Goal: Communication & Community: Participate in discussion

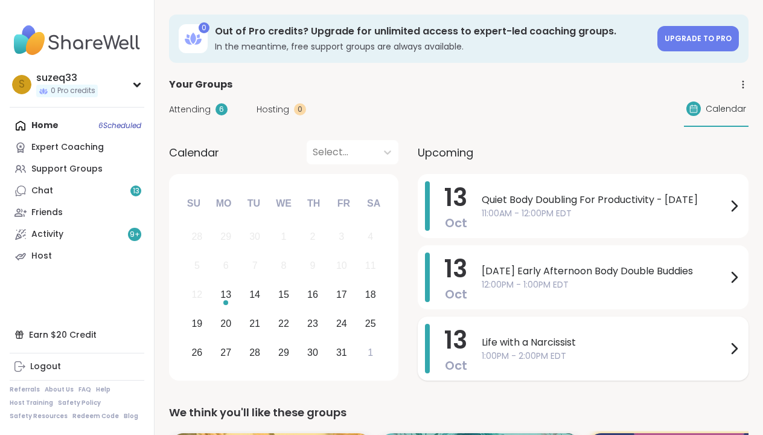
click at [606, 350] on span "1:00PM - 2:00PM EDT" at bounding box center [604, 356] width 245 height 13
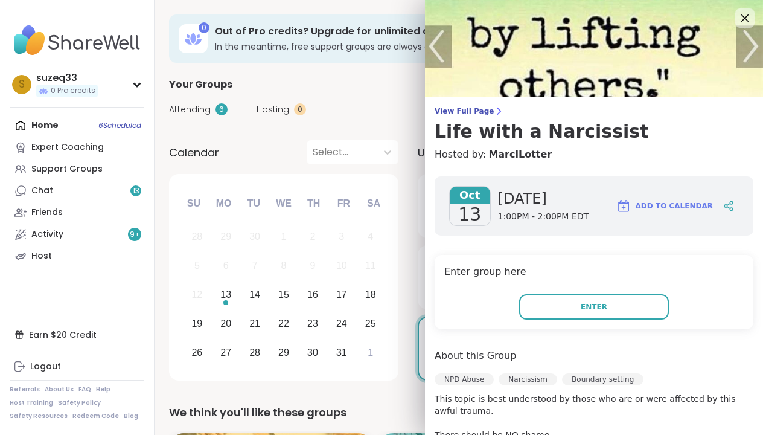
click at [737, 340] on div "Oct 13 Monday 1:00PM - 2:00PM EDT Add to Calendar Enter group here Enter About …" at bounding box center [594, 443] width 338 height 553
click at [726, 339] on div "Oct 13 Monday 1:00PM - 2:00PM EDT Add to Calendar Enter group here Enter About …" at bounding box center [594, 443] width 338 height 553
click at [729, 339] on div "Oct 13 Monday 1:00PM - 2:00PM EDT Add to Calendar Enter group here Enter About …" at bounding box center [594, 443] width 338 height 553
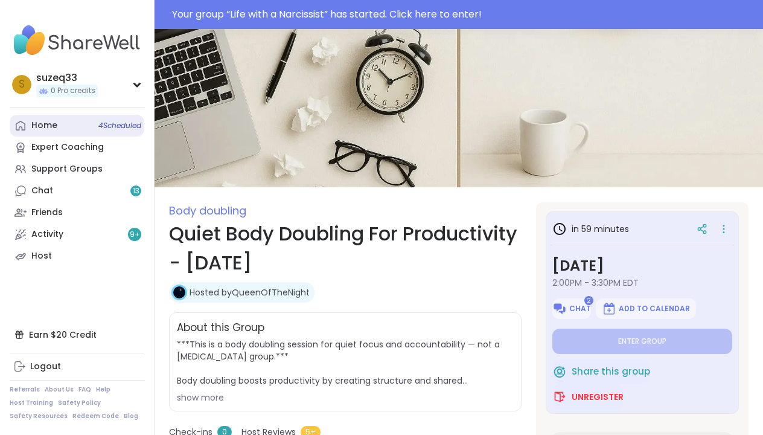
click at [54, 124] on div "Home 4 Scheduled" at bounding box center [44, 126] width 26 height 12
type textarea "*"
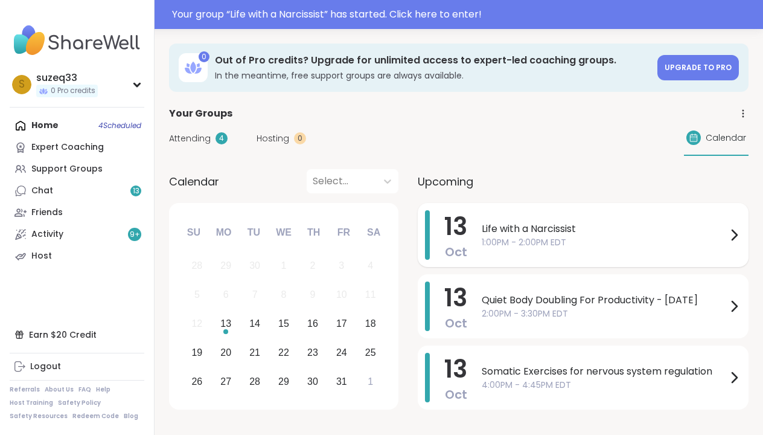
click at [534, 238] on span "1:00PM - 2:00PM EDT" at bounding box center [604, 242] width 245 height 13
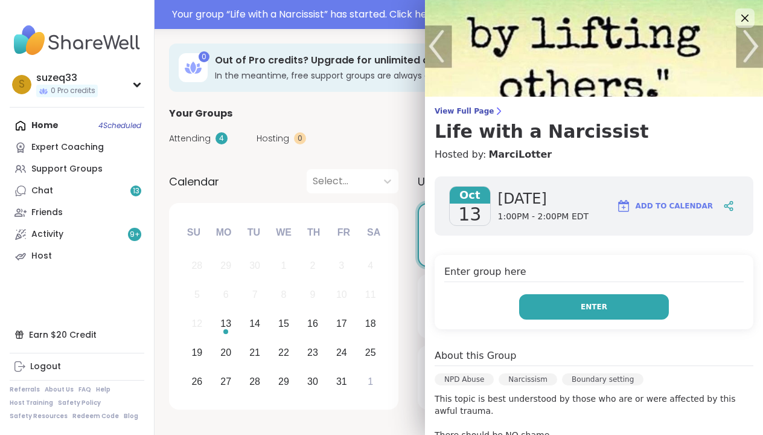
click at [577, 302] on button "Enter" at bounding box center [594, 306] width 150 height 25
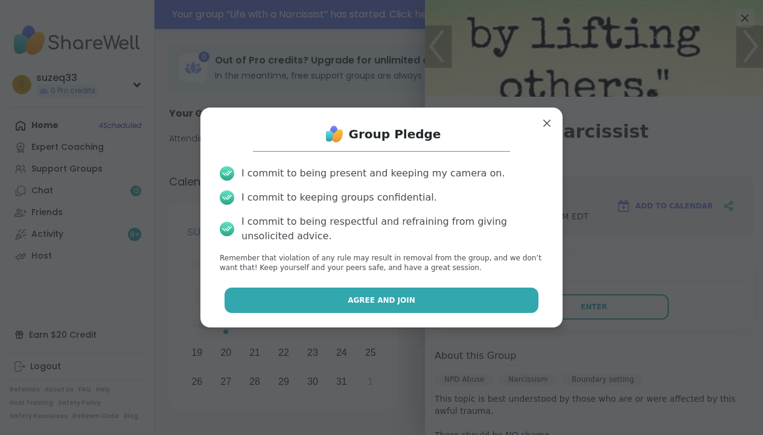
click at [479, 293] on button "Agree and Join" at bounding box center [382, 299] width 315 height 25
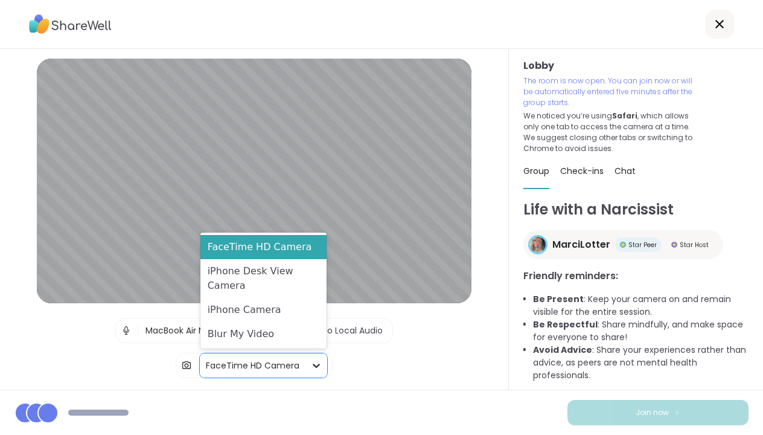
click at [318, 363] on icon at bounding box center [316, 365] width 12 height 12
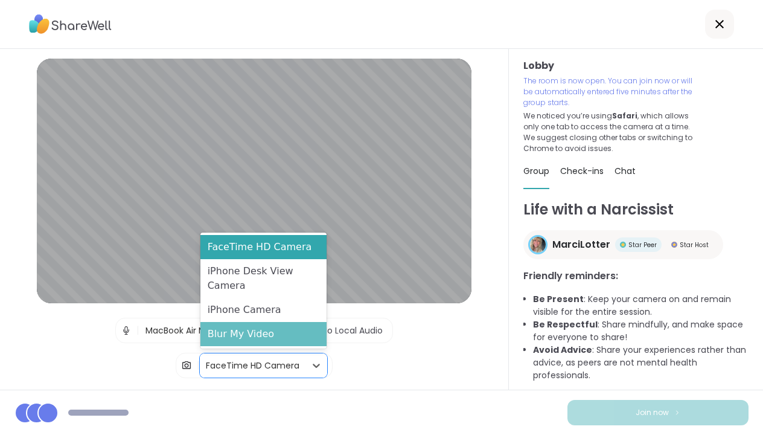
click at [297, 340] on div "Blur My Video" at bounding box center [263, 334] width 126 height 24
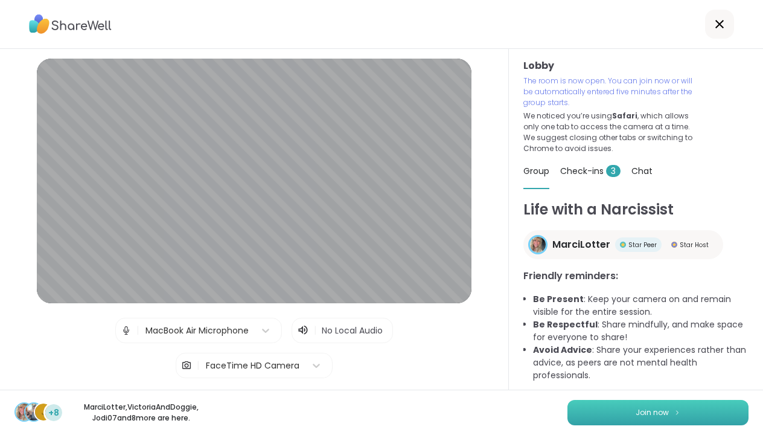
click at [588, 406] on button "Join now" at bounding box center [657, 412] width 181 height 25
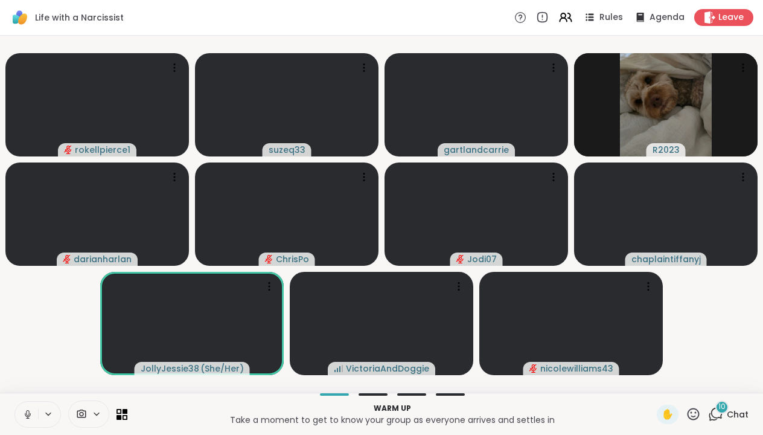
click at [720, 412] on div "10" at bounding box center [721, 406] width 13 height 13
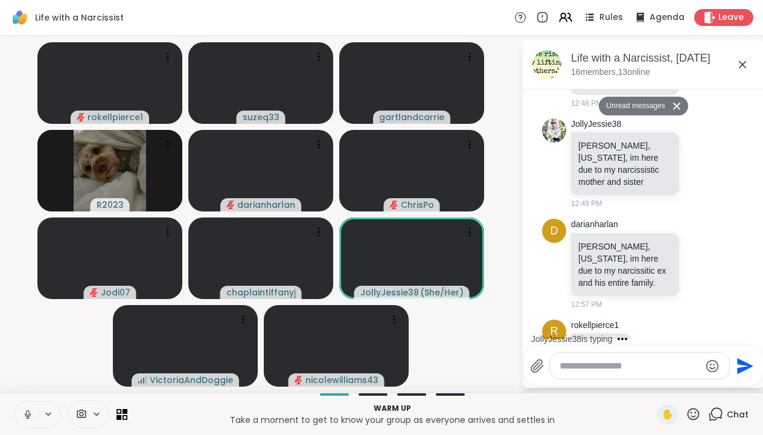
scroll to position [1301, 0]
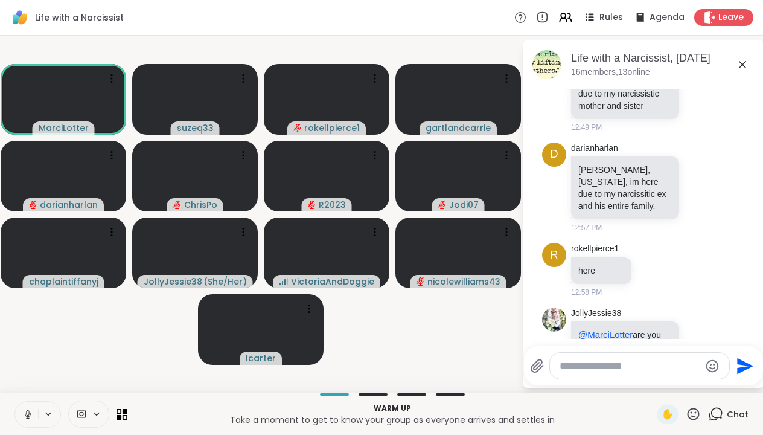
click at [28, 414] on icon at bounding box center [27, 414] width 11 height 11
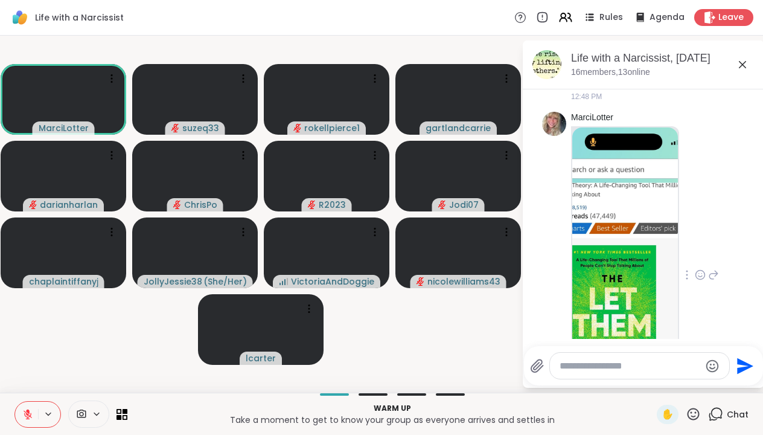
scroll to position [895, 0]
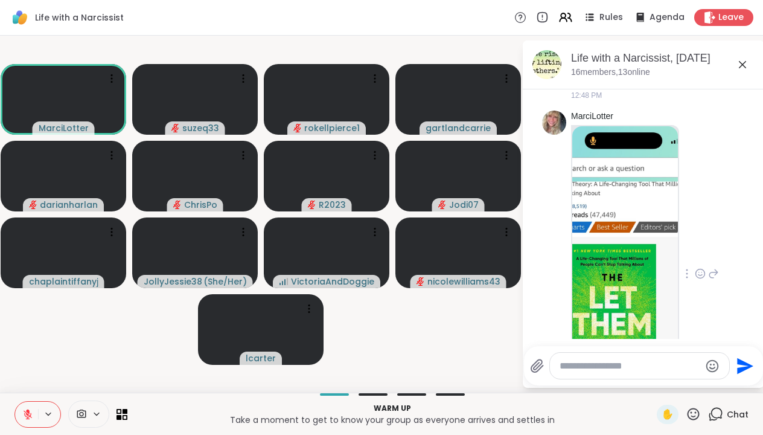
click at [701, 267] on icon at bounding box center [700, 273] width 11 height 12
click at [702, 249] on div "Select Reaction: Heart" at bounding box center [700, 254] width 11 height 11
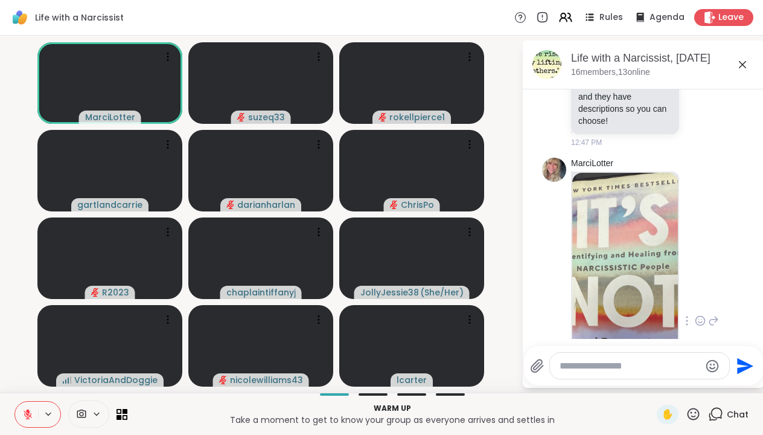
scroll to position [517, 0]
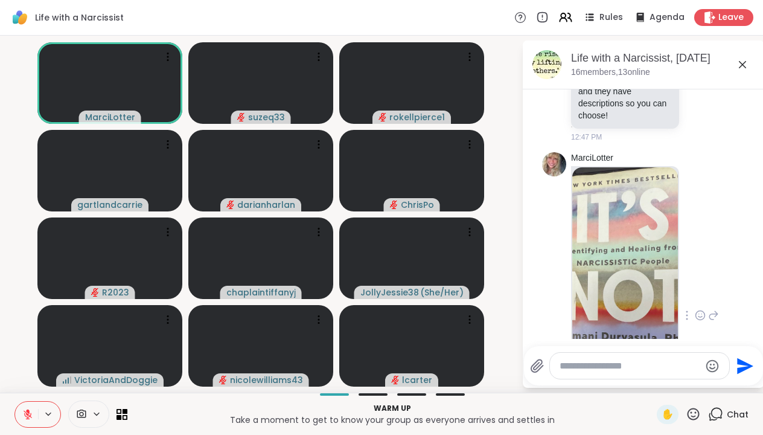
click at [702, 313] on icon at bounding box center [702, 313] width 0 height 0
click at [700, 290] on div "Select Reaction: Heart" at bounding box center [700, 295] width 11 height 11
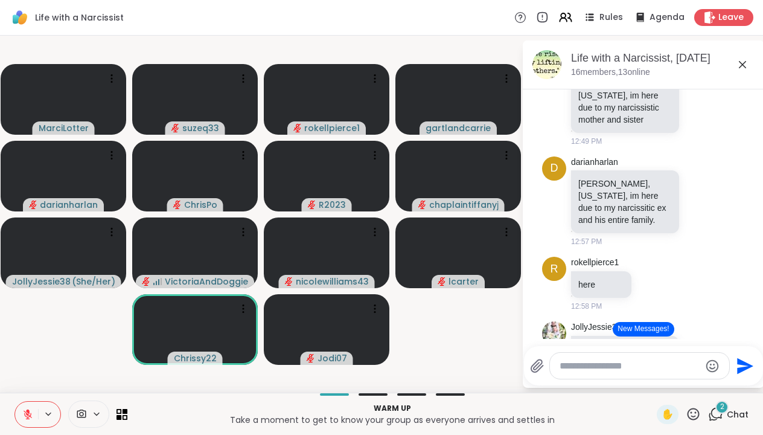
scroll to position [1487, 0]
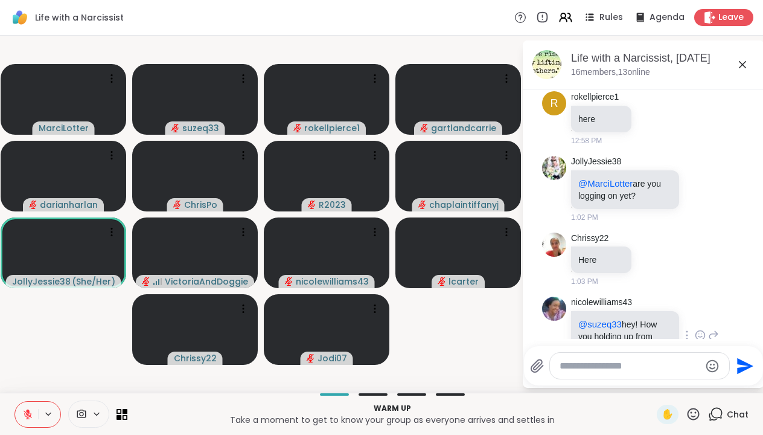
click at [699, 329] on icon at bounding box center [700, 335] width 11 height 12
click at [606, 310] on div "Select Reaction: Heart" at bounding box center [604, 315] width 11 height 11
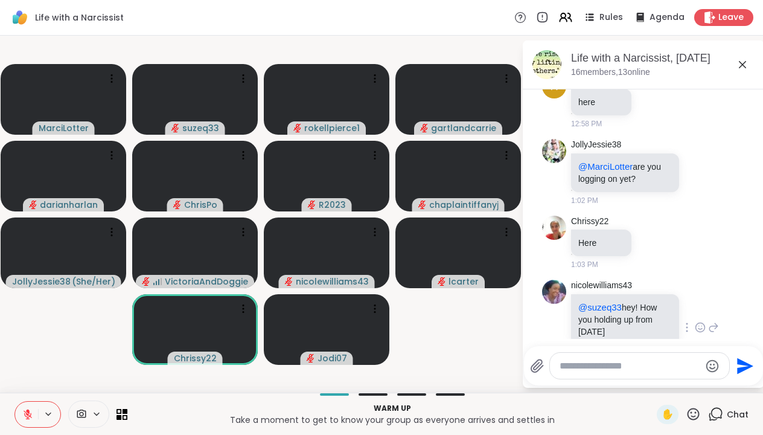
click at [715, 320] on icon at bounding box center [713, 327] width 11 height 14
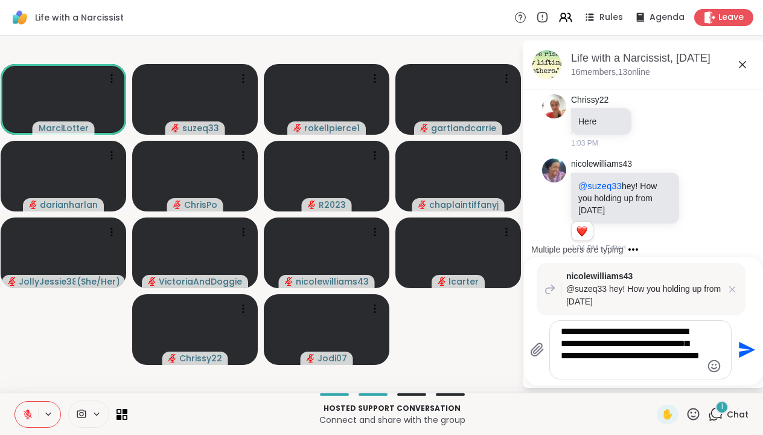
scroll to position [1721, 0]
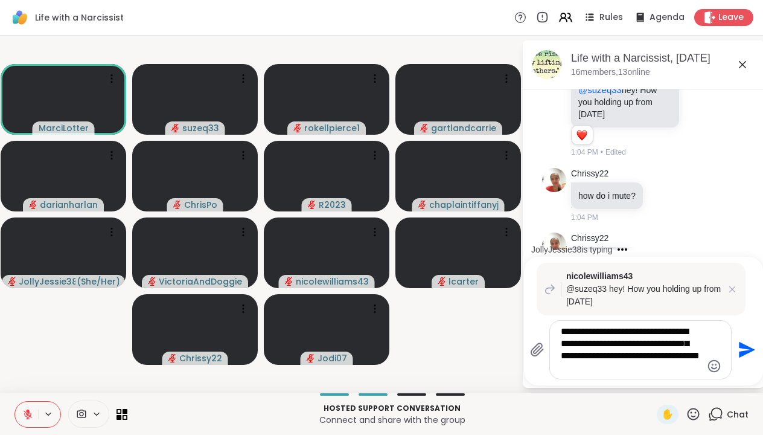
type textarea "**********"
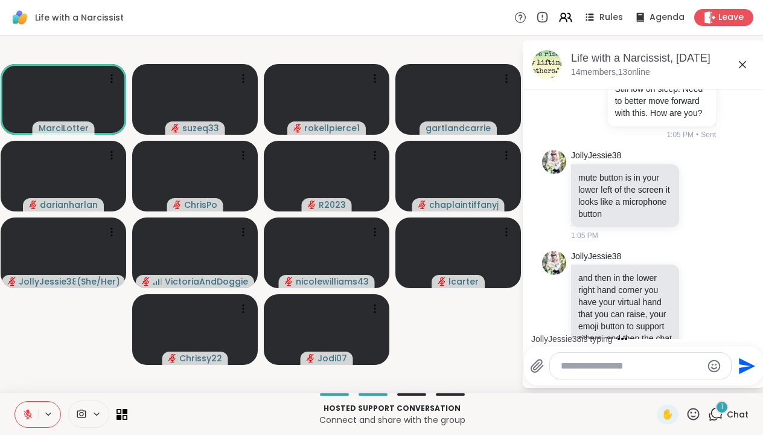
scroll to position [2185, 0]
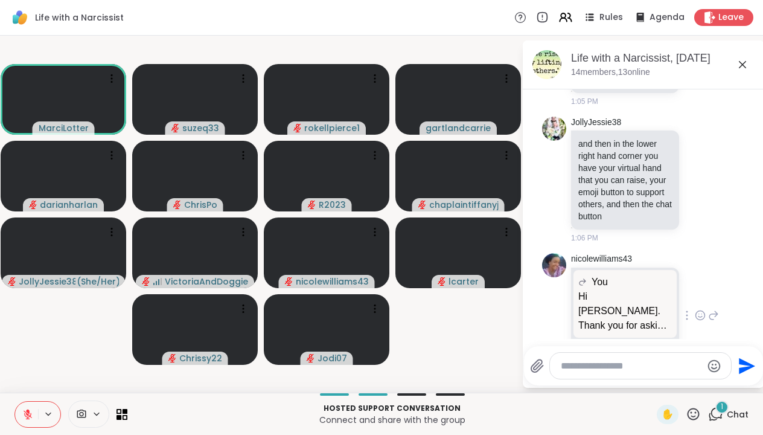
click at [700, 309] on icon at bounding box center [700, 315] width 11 height 12
click at [604, 290] on div "Select Reaction: Heart" at bounding box center [604, 295] width 11 height 11
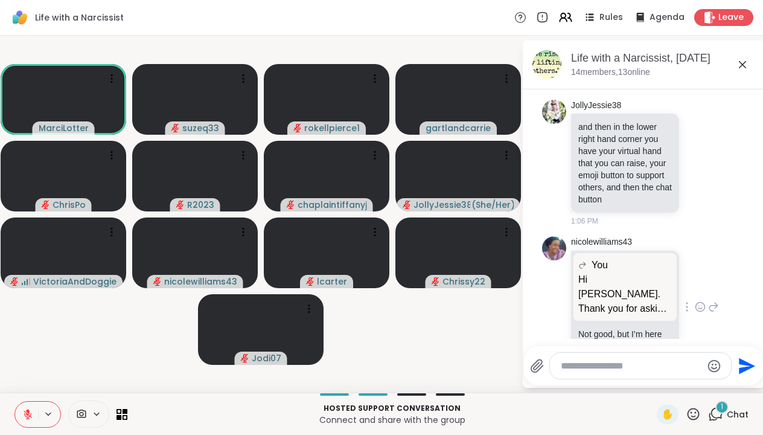
click at [715, 302] on icon at bounding box center [714, 306] width 8 height 8
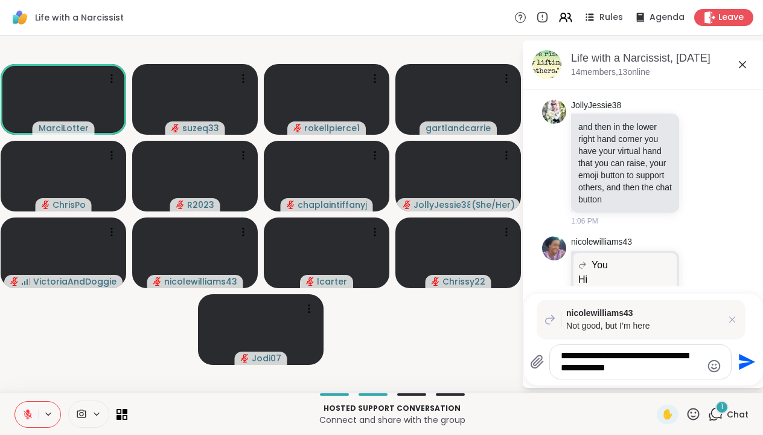
type textarea "**********"
click at [694, 246] on div "nicolewilliams43 You Hi [PERSON_NAME]. Thank you for asking. Still low on sleep…" at bounding box center [645, 307] width 148 height 142
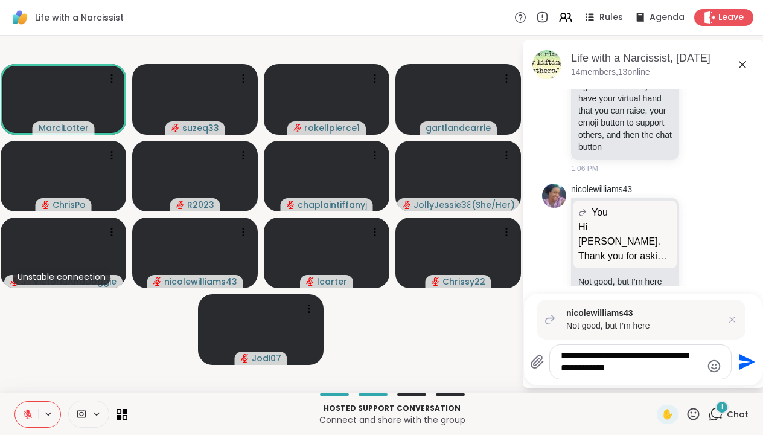
click at [749, 358] on icon "Send" at bounding box center [745, 361] width 19 height 19
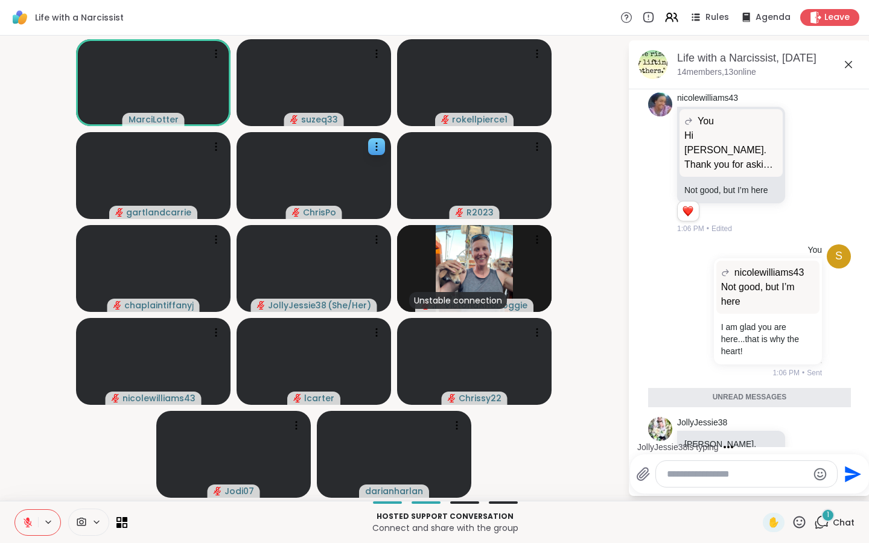
scroll to position [2329, 0]
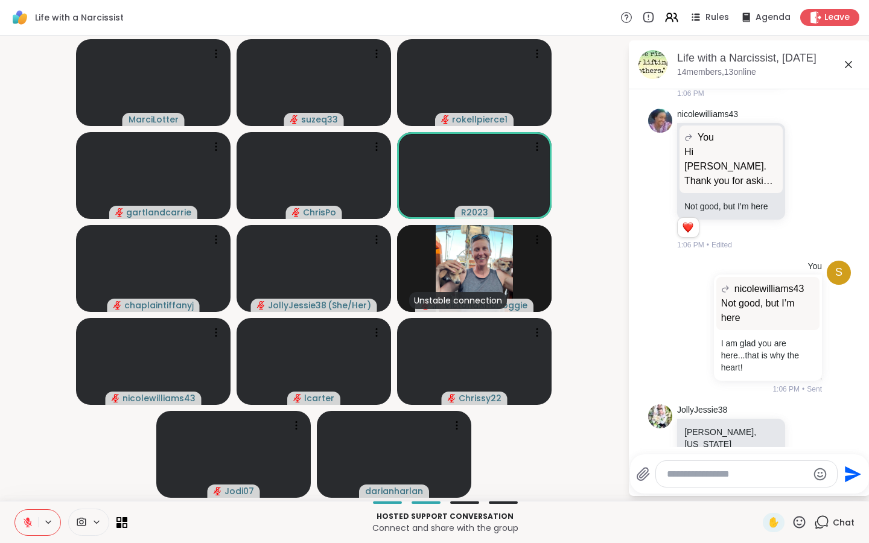
click at [762, 62] on icon at bounding box center [848, 64] width 14 height 14
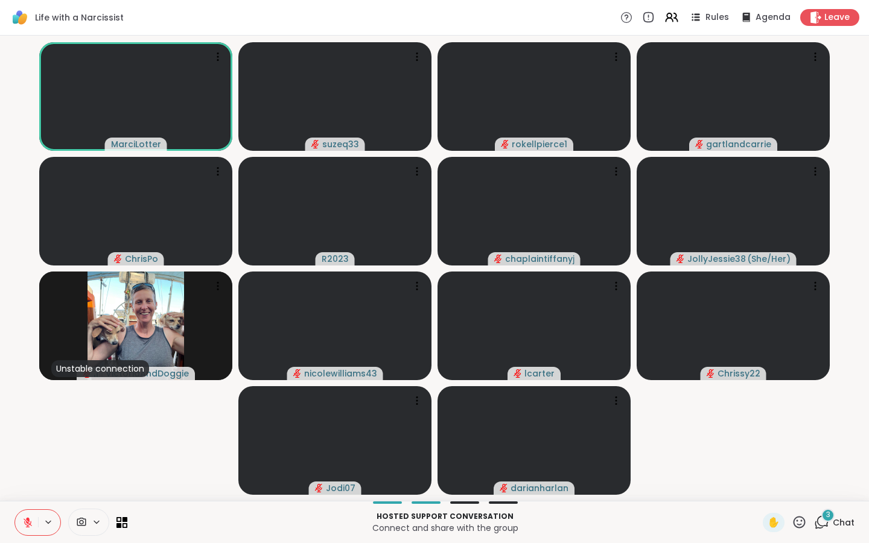
click at [762, 434] on div "3" at bounding box center [828, 515] width 13 height 13
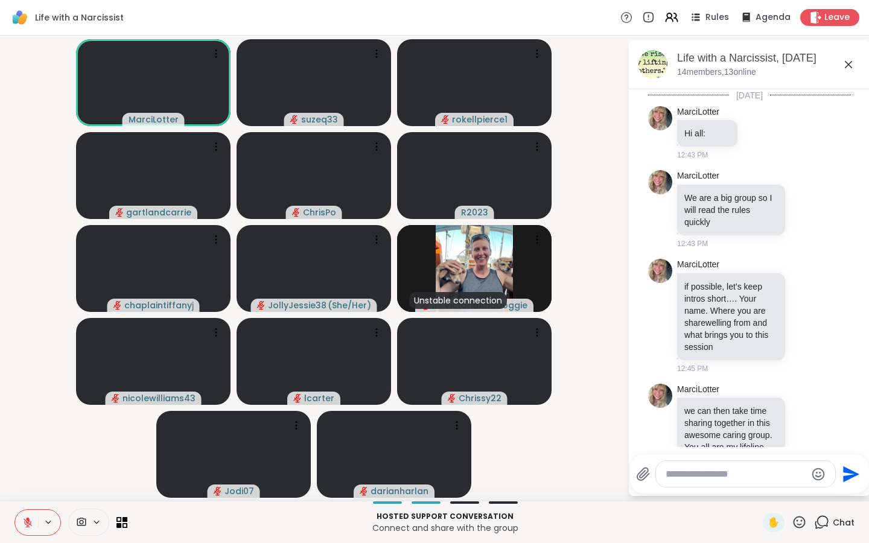
scroll to position [2581, 0]
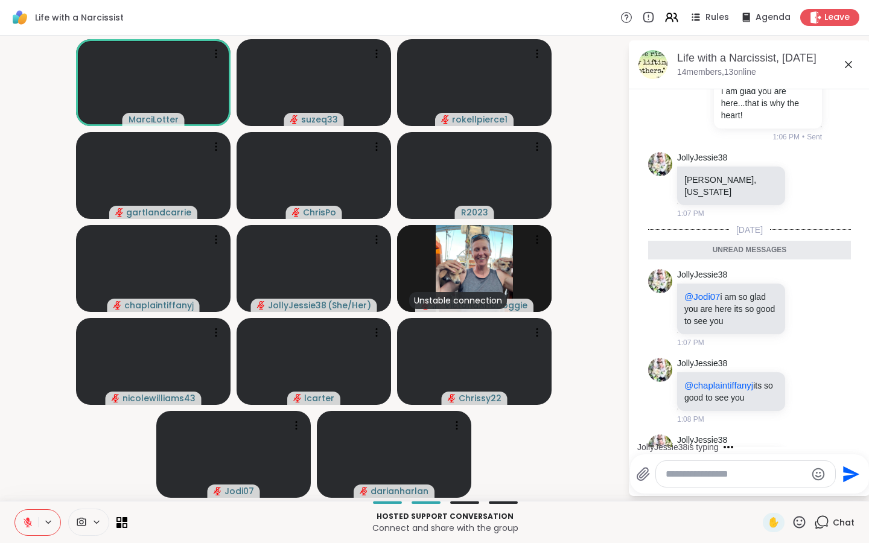
click at [762, 64] on icon at bounding box center [848, 64] width 14 height 14
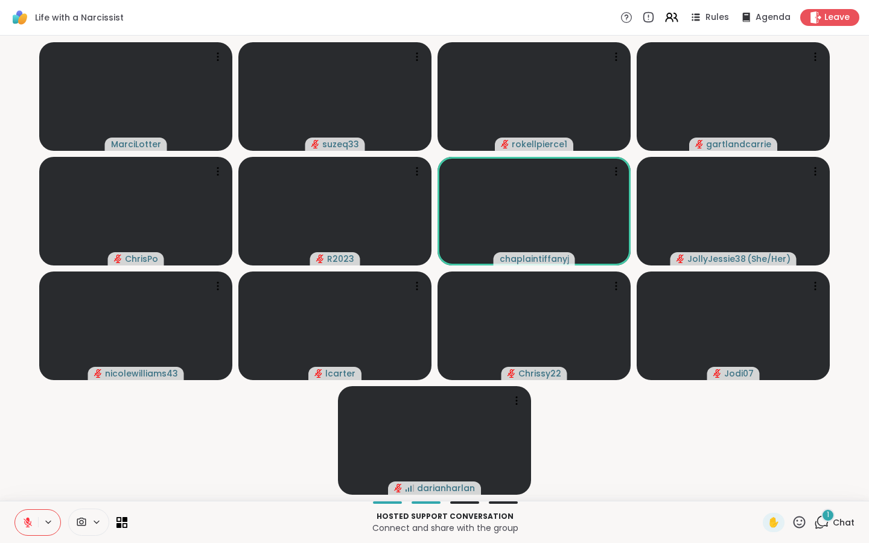
click at [762, 434] on div "1" at bounding box center [828, 515] width 13 height 13
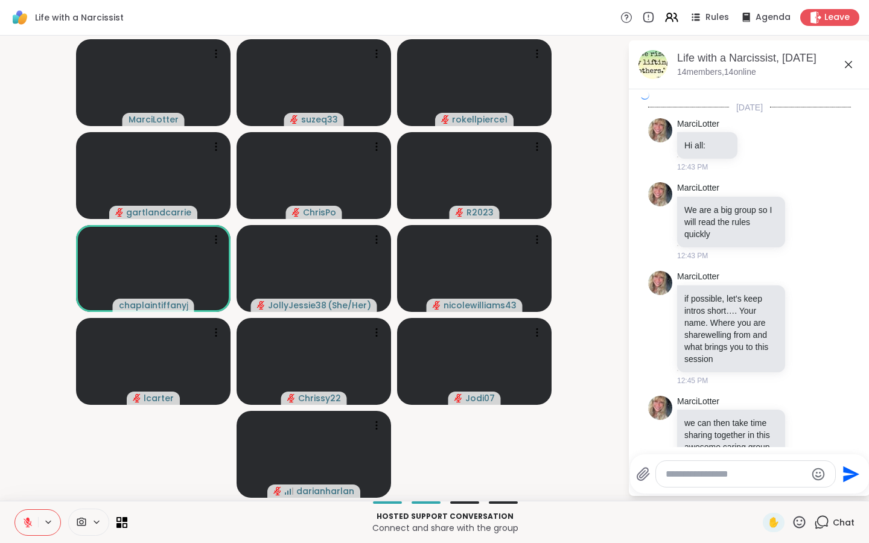
scroll to position [2657, 0]
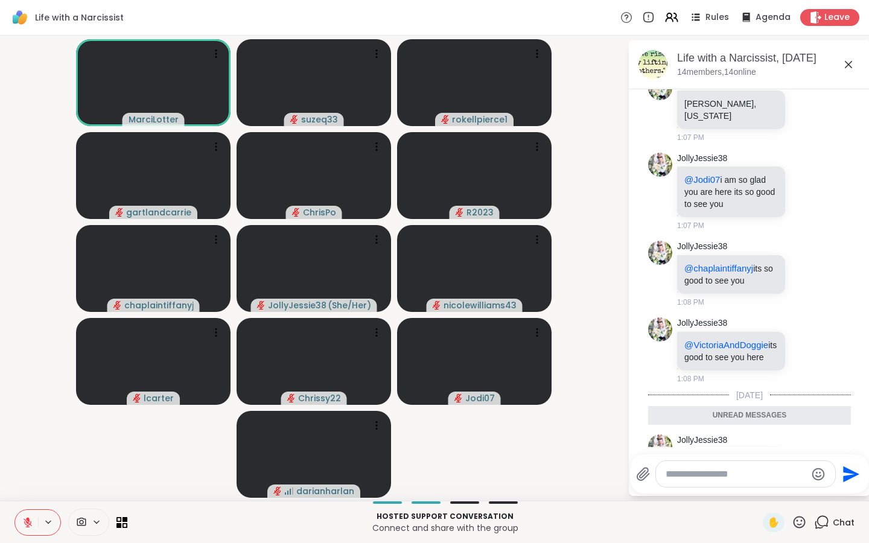
click at [762, 60] on icon at bounding box center [848, 64] width 14 height 14
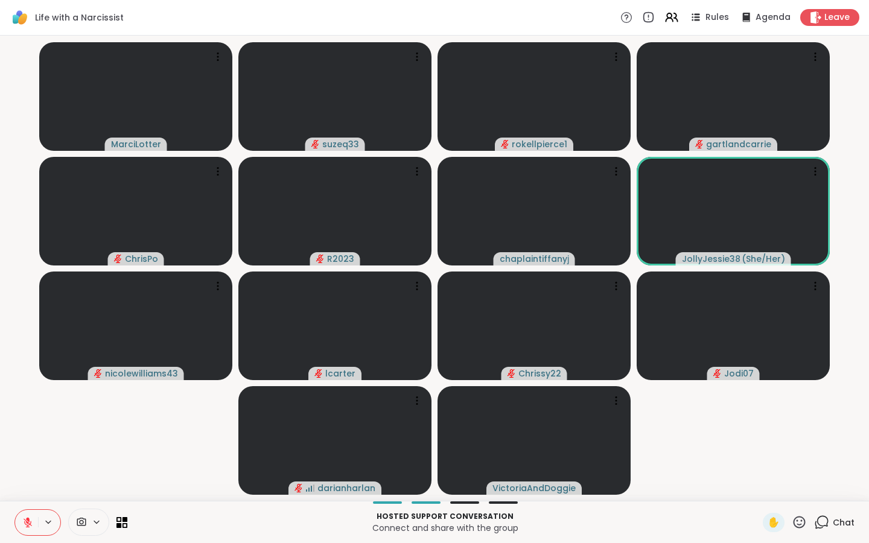
click at [762, 434] on icon at bounding box center [799, 522] width 15 height 15
click at [762, 434] on span "❤️" at bounding box center [764, 491] width 12 height 14
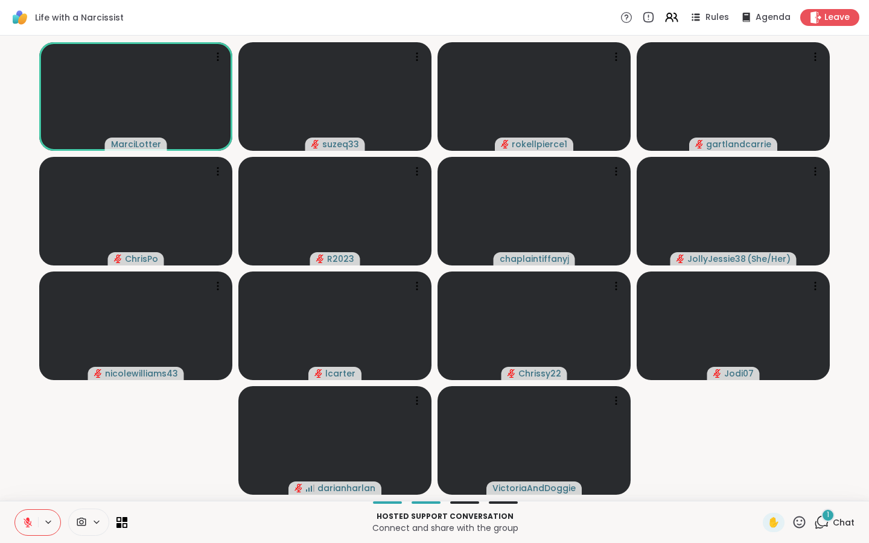
click at [28, 434] on icon at bounding box center [28, 519] width 4 height 5
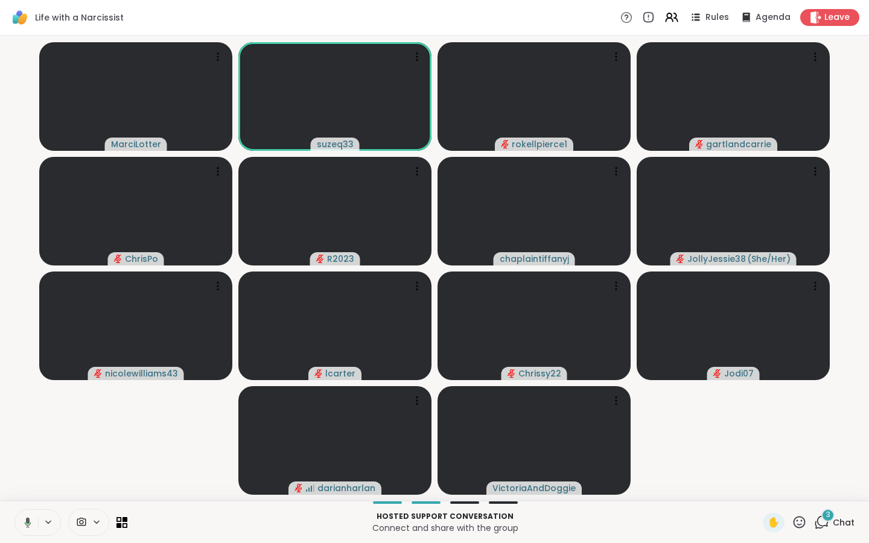
click at [31, 434] on icon at bounding box center [26, 522] width 11 height 11
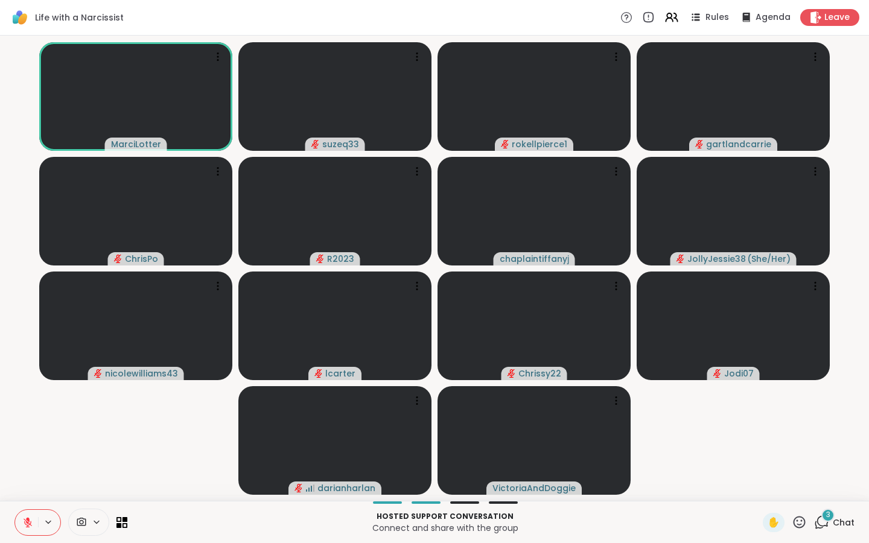
click at [762, 434] on icon at bounding box center [821, 522] width 15 height 15
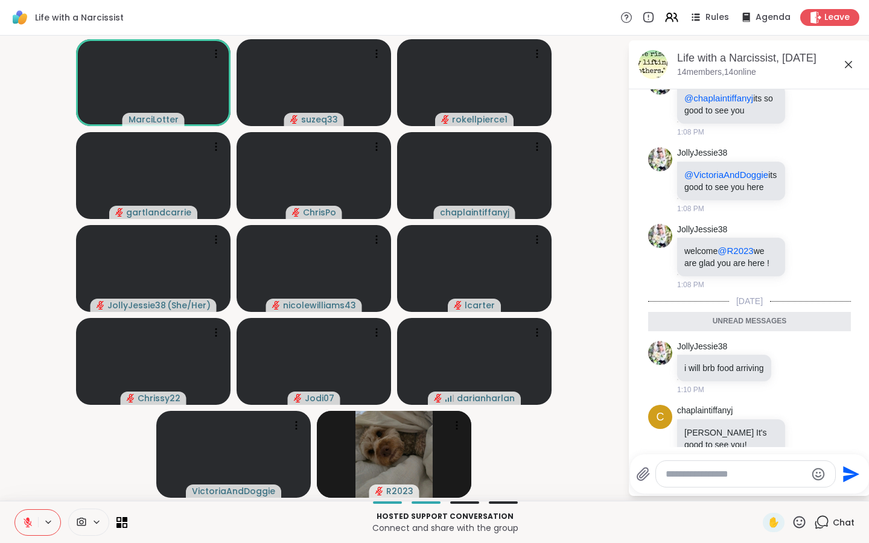
scroll to position [2917, 0]
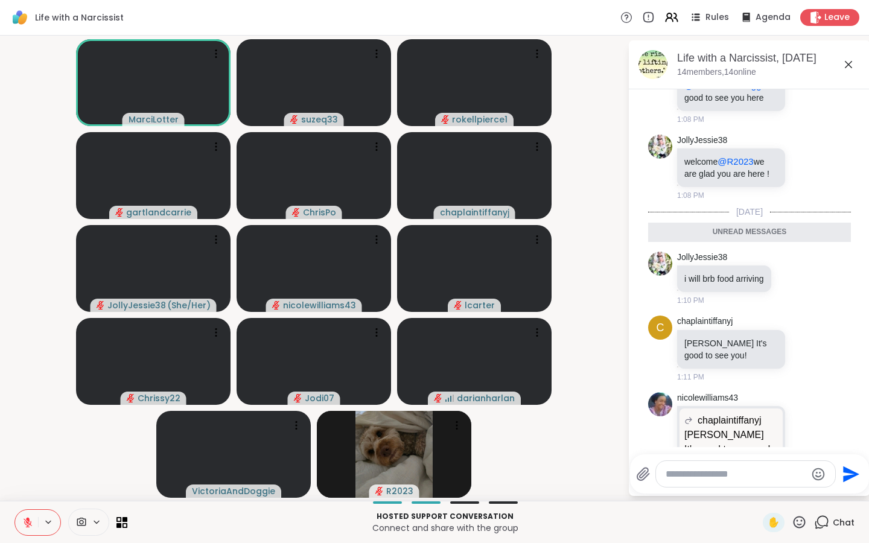
click at [762, 62] on icon at bounding box center [848, 64] width 14 height 14
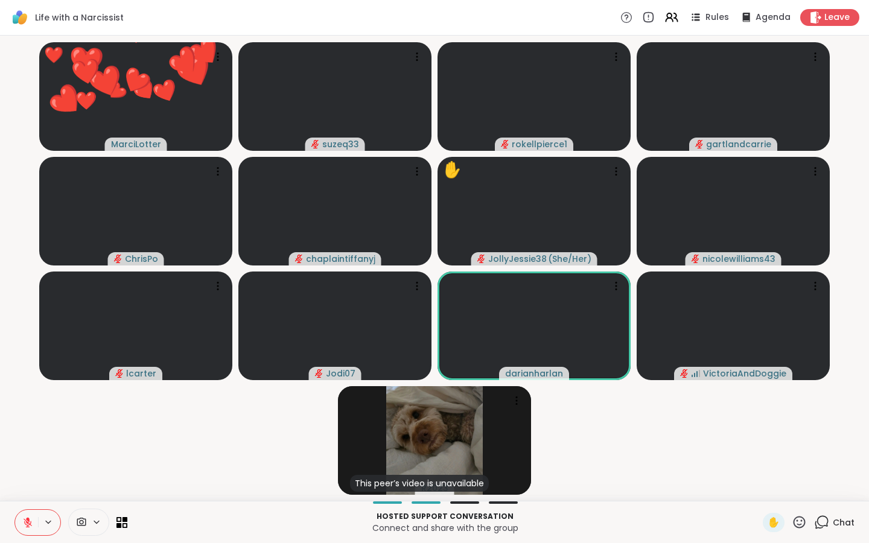
click at [762, 434] on icon at bounding box center [799, 522] width 15 height 15
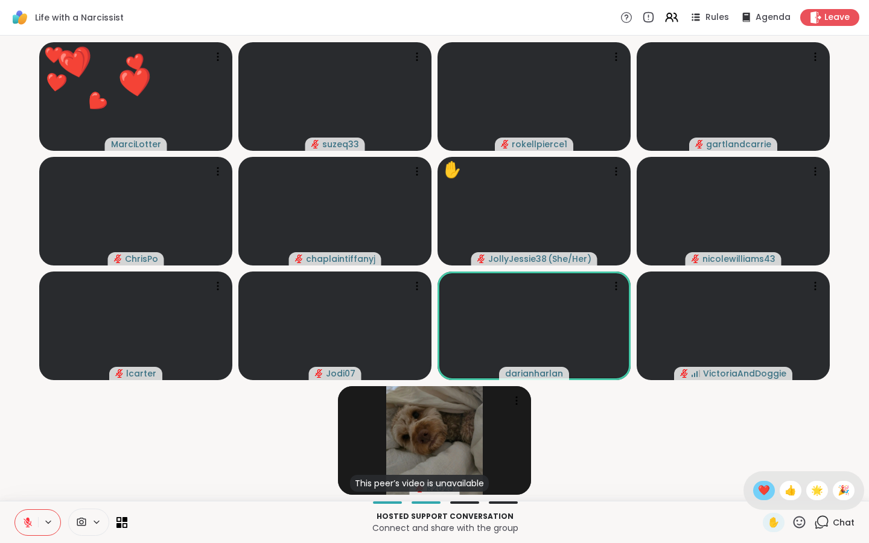
click at [761, 434] on span "❤️" at bounding box center [764, 491] width 12 height 14
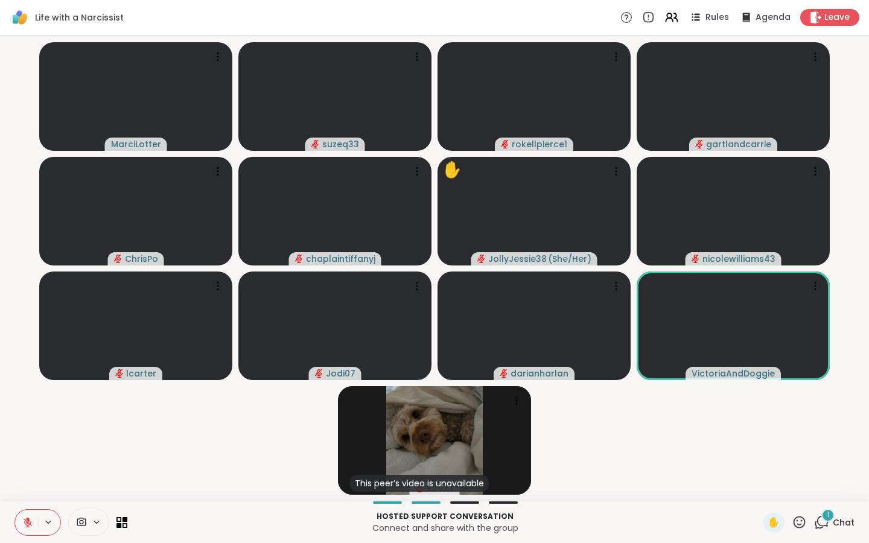
click at [762, 434] on div "1" at bounding box center [828, 515] width 13 height 13
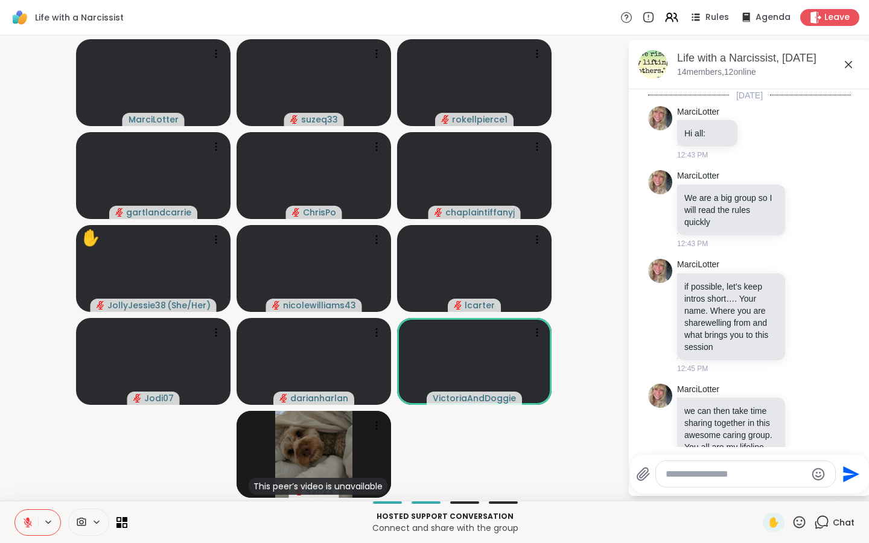
scroll to position [3005, 0]
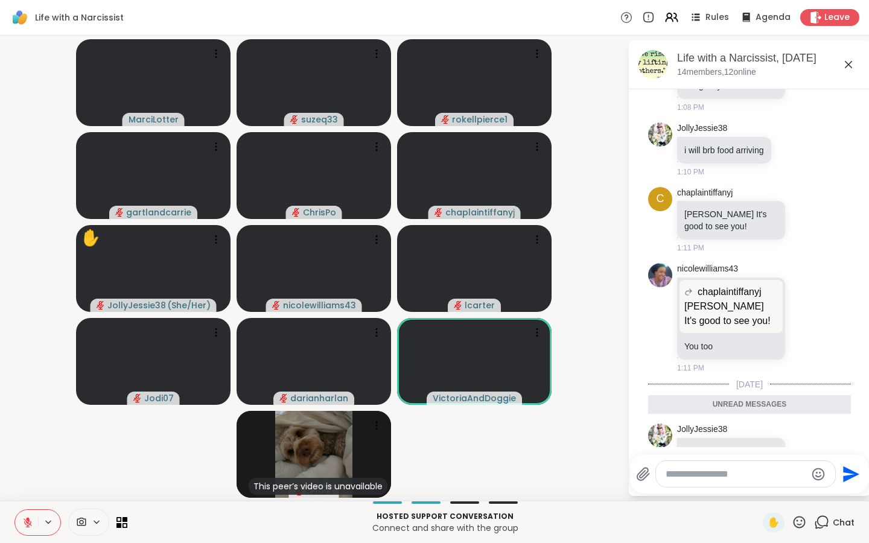
click at [762, 64] on icon at bounding box center [848, 64] width 14 height 14
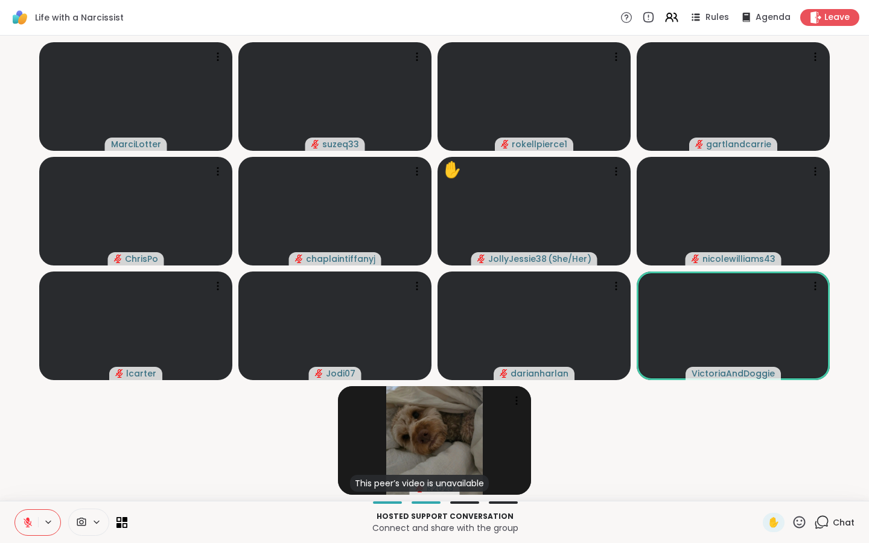
click at [762, 434] on icon at bounding box center [799, 522] width 15 height 15
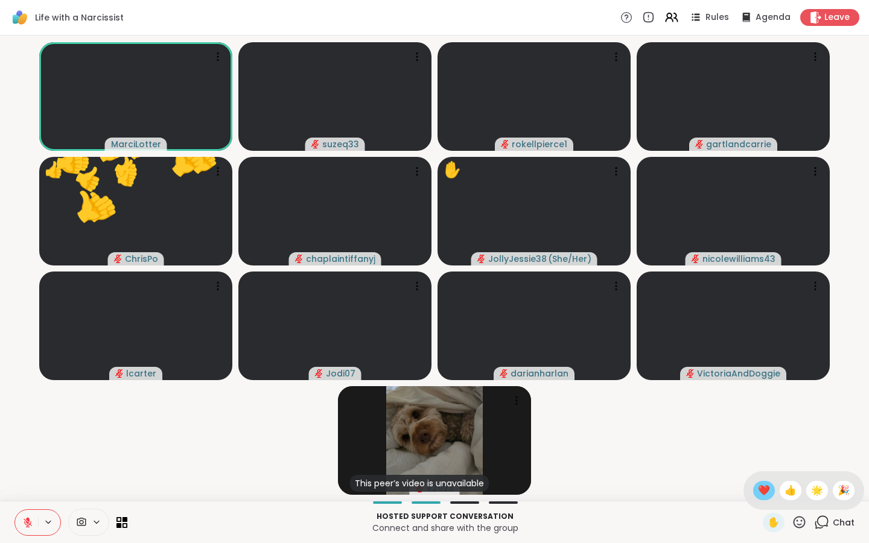
click at [762, 434] on span "❤️" at bounding box center [764, 491] width 12 height 14
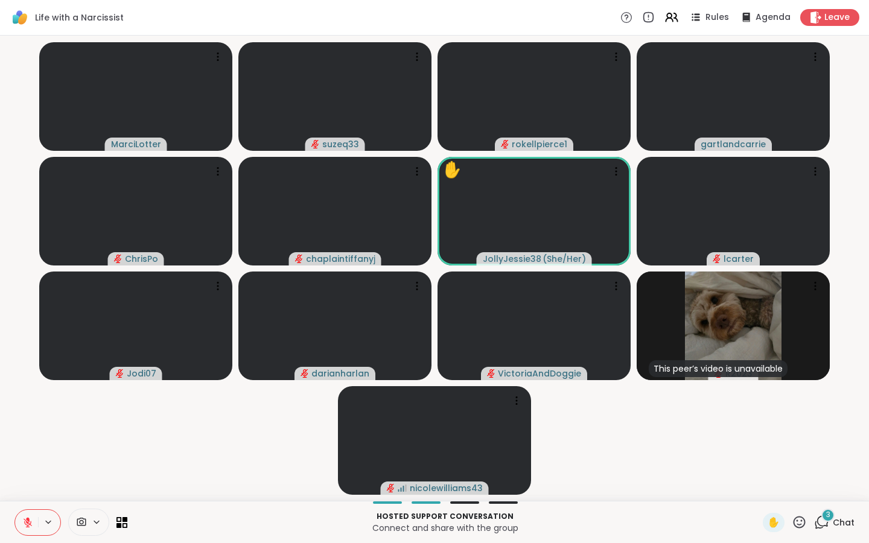
click at [762, 434] on div "3" at bounding box center [828, 515] width 13 height 13
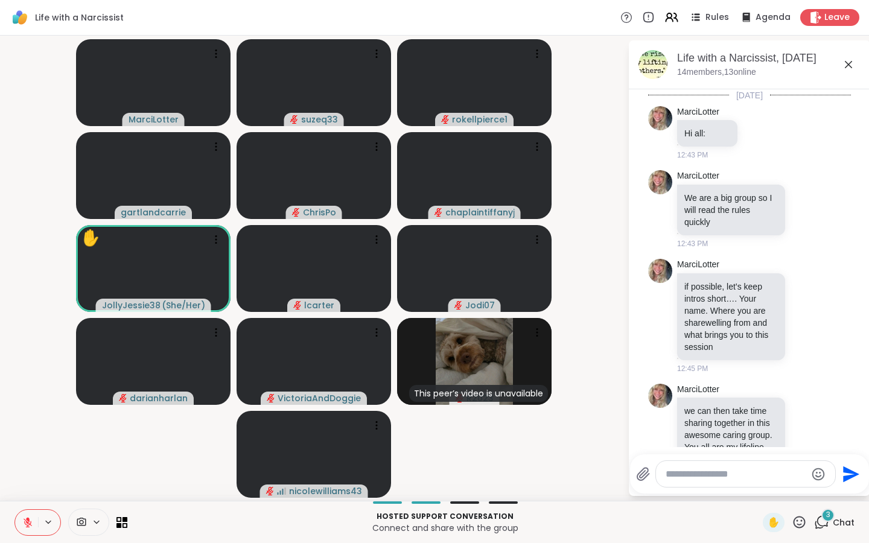
scroll to position [3351, 0]
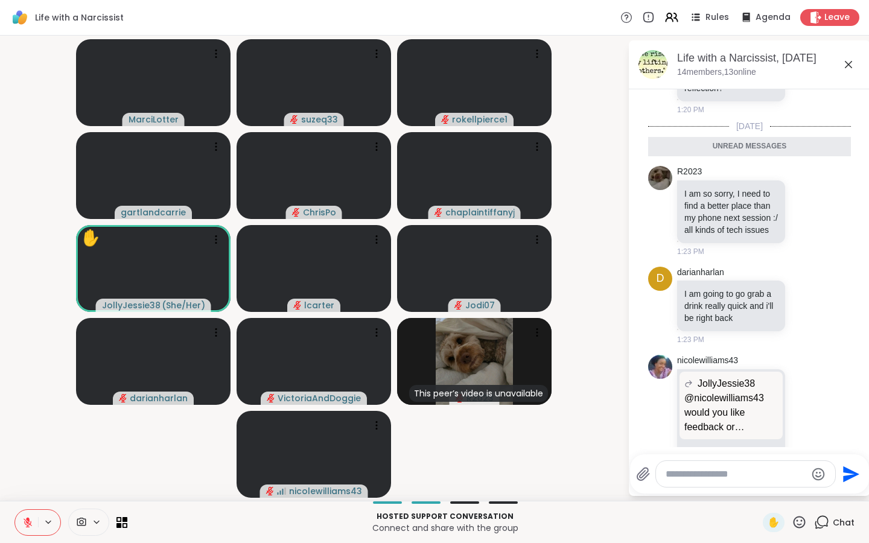
click at [762, 63] on icon at bounding box center [848, 64] width 14 height 14
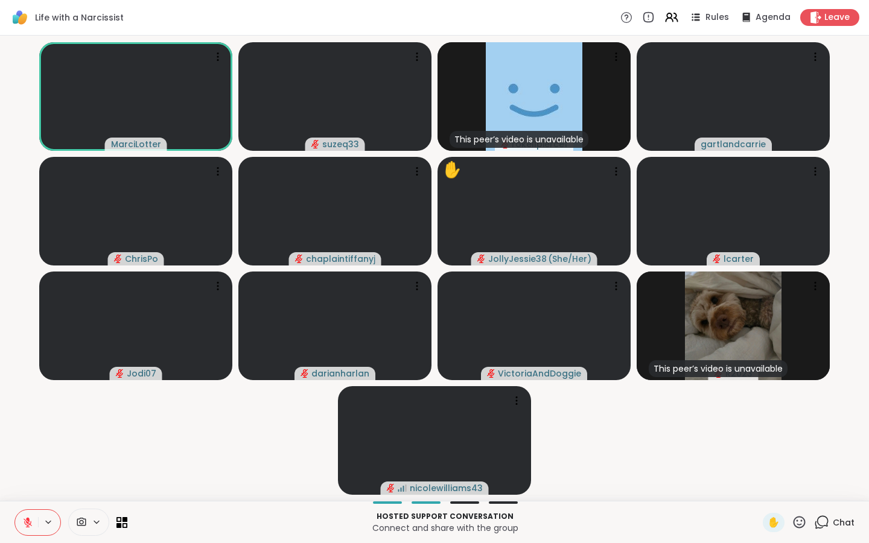
click at [762, 434] on icon at bounding box center [799, 522] width 15 height 15
click at [762, 434] on span "❤️" at bounding box center [764, 491] width 12 height 14
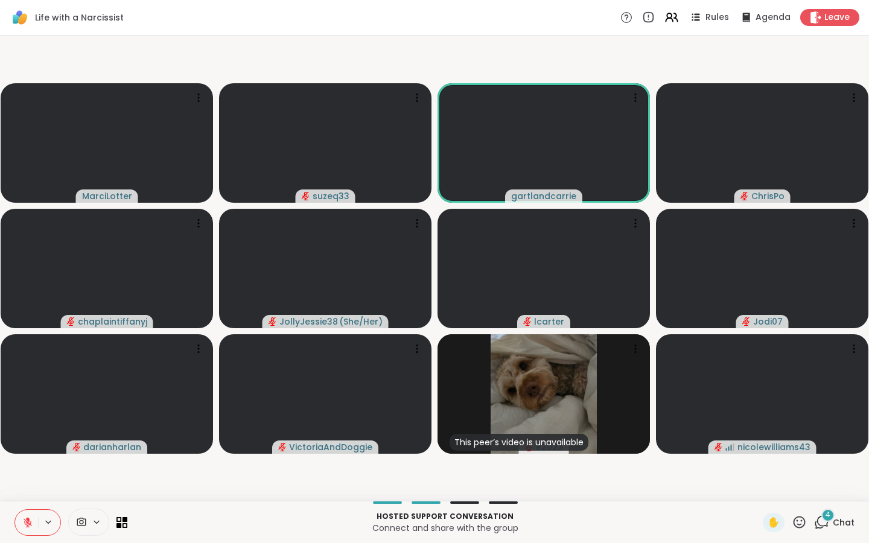
click at [762, 434] on div "4" at bounding box center [828, 515] width 13 height 13
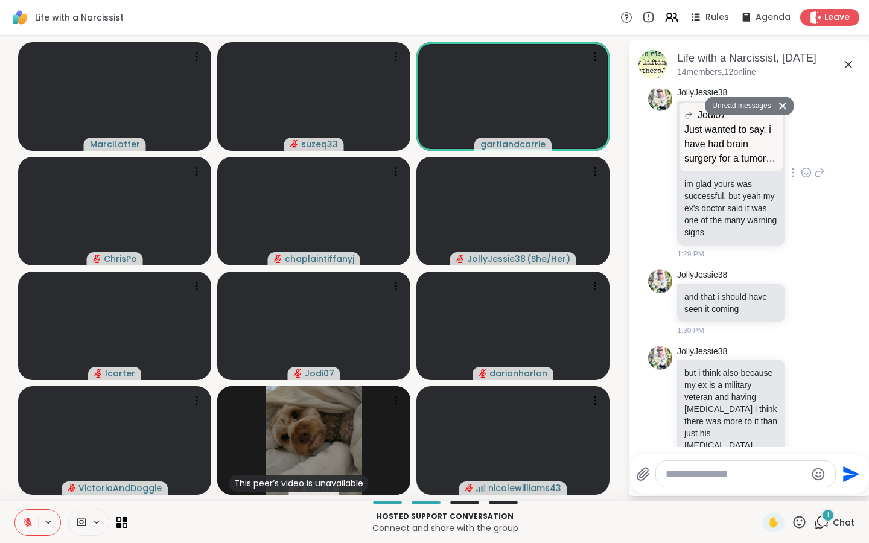
scroll to position [4027, 0]
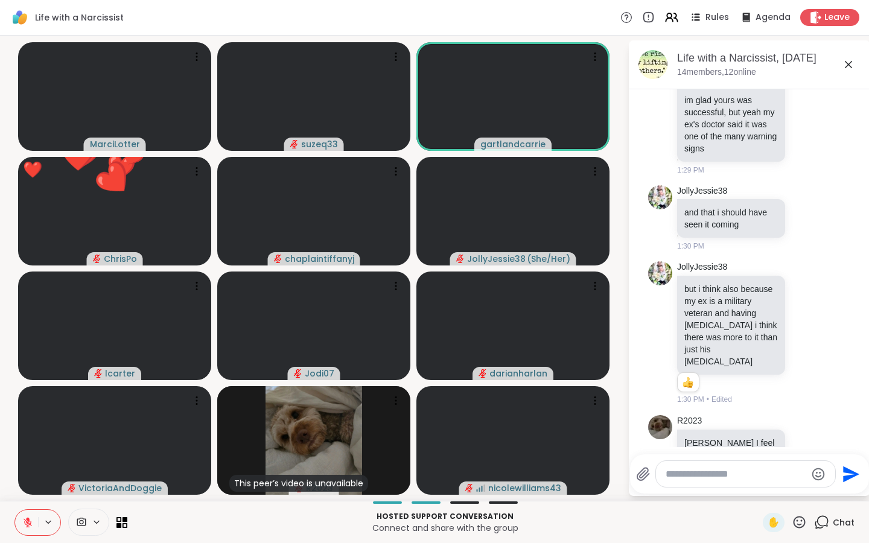
click at [762, 434] on icon at bounding box center [799, 522] width 15 height 15
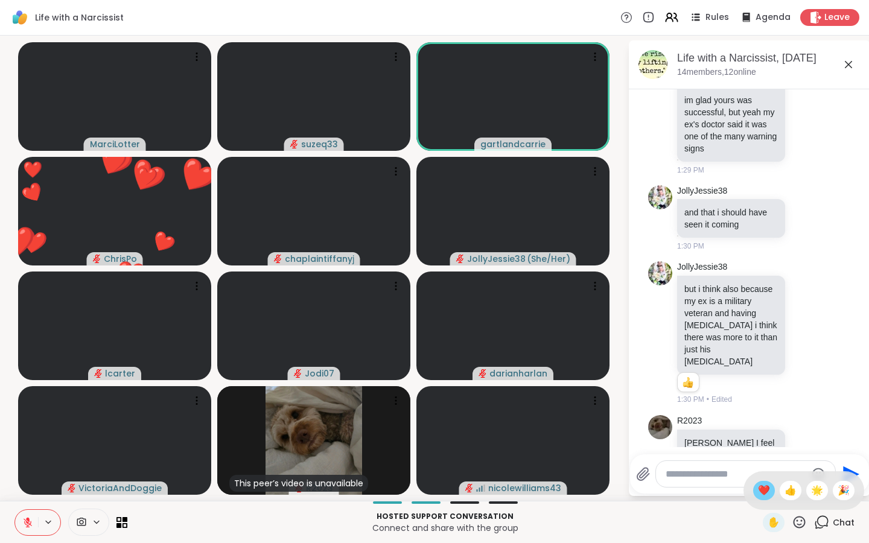
click at [762, 434] on span "❤️" at bounding box center [764, 491] width 12 height 14
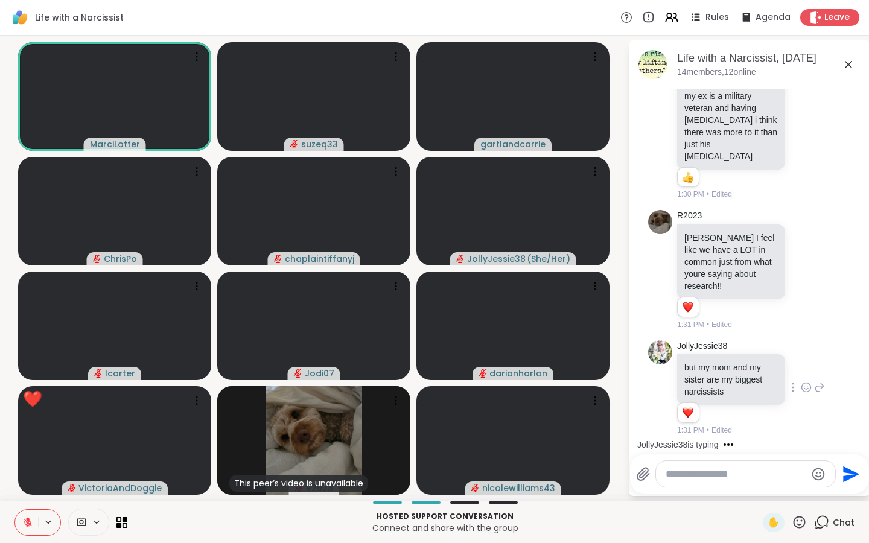
scroll to position [4335, 0]
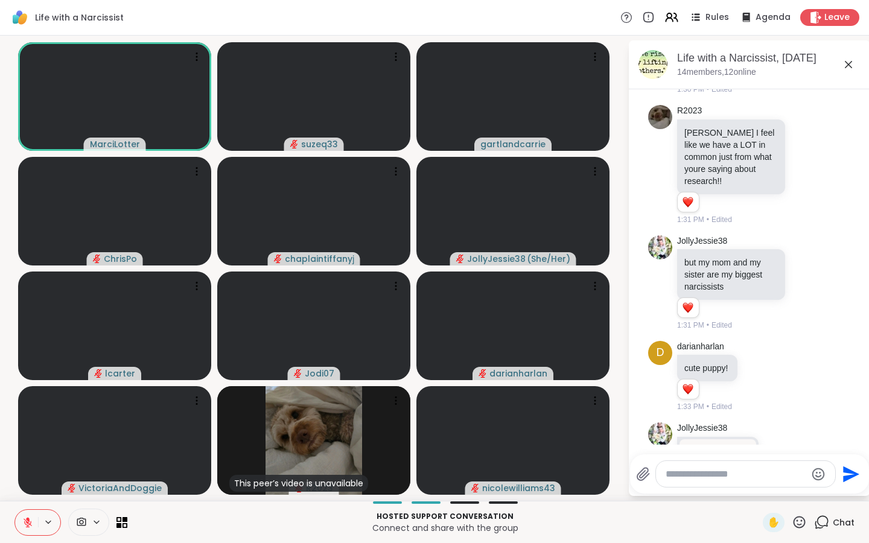
click at [669, 434] on textarea "Type your message" at bounding box center [736, 474] width 141 height 12
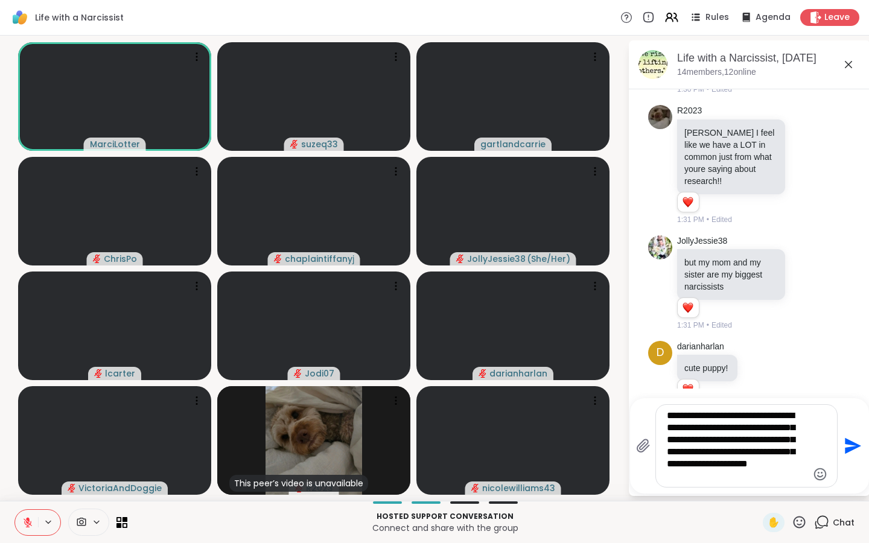
click at [710, 434] on textarea "**********" at bounding box center [737, 446] width 141 height 72
click at [704, 434] on textarea "**********" at bounding box center [737, 446] width 141 height 72
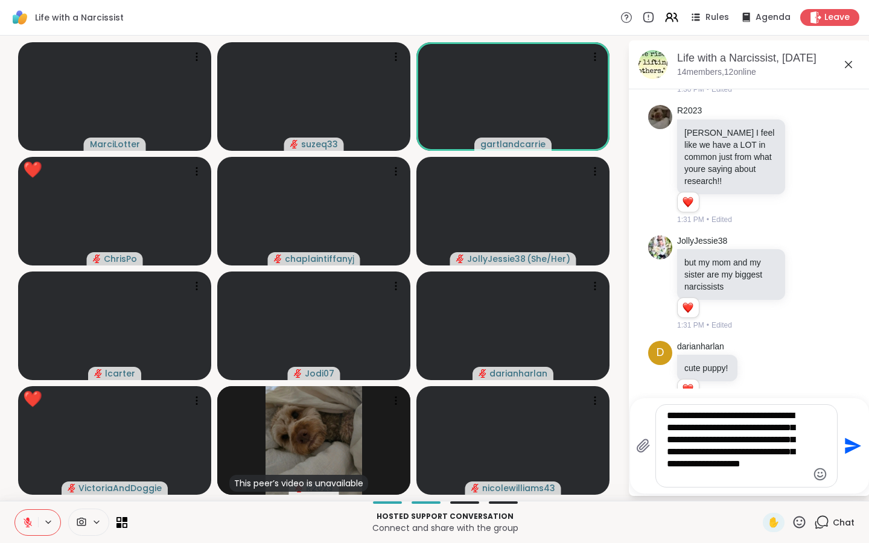
click at [733, 434] on textarea "**********" at bounding box center [737, 446] width 141 height 72
click at [762, 434] on div "**********" at bounding box center [746, 446] width 181 height 82
click at [667, 434] on textarea "**********" at bounding box center [737, 446] width 141 height 72
click at [757, 434] on textarea "**********" at bounding box center [737, 446] width 141 height 72
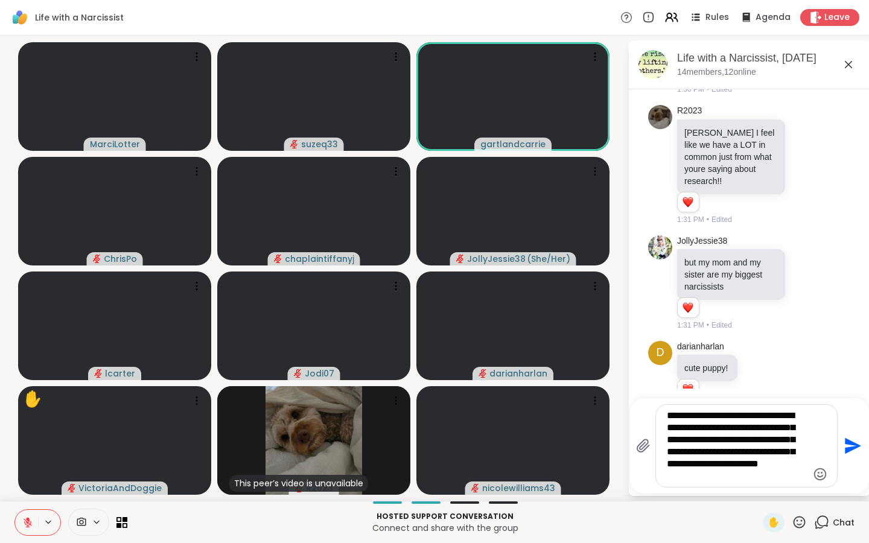
click at [762, 434] on textarea "**********" at bounding box center [737, 446] width 141 height 72
type textarea "**********"
click at [762, 434] on icon "Send" at bounding box center [853, 440] width 16 height 16
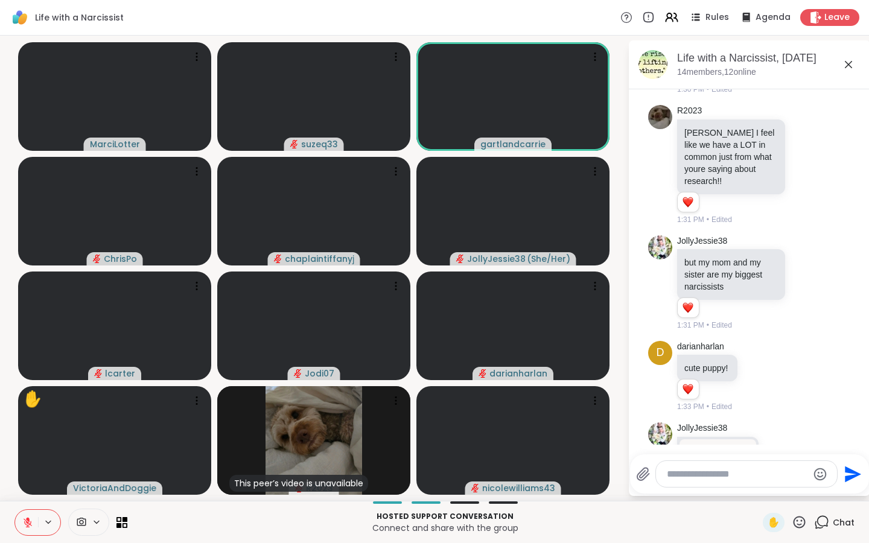
scroll to position [4507, 0]
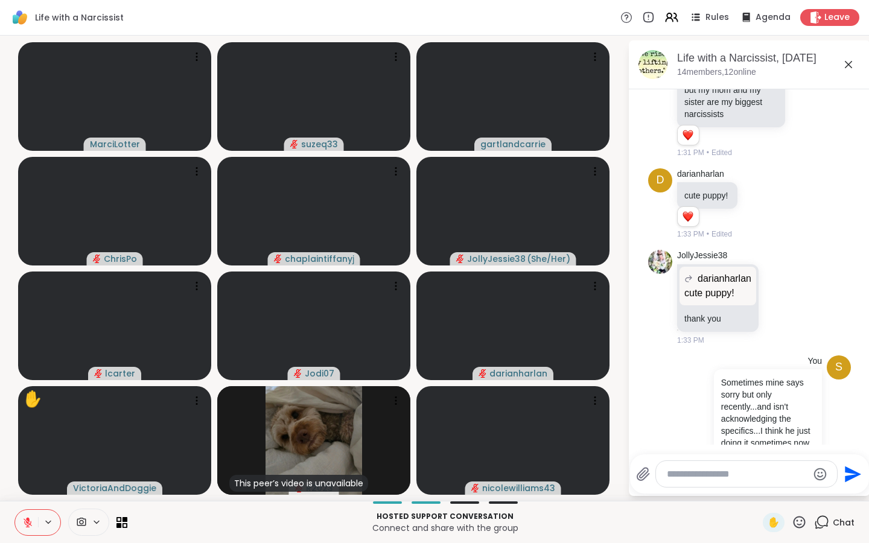
click at [762, 61] on icon at bounding box center [848, 64] width 14 height 14
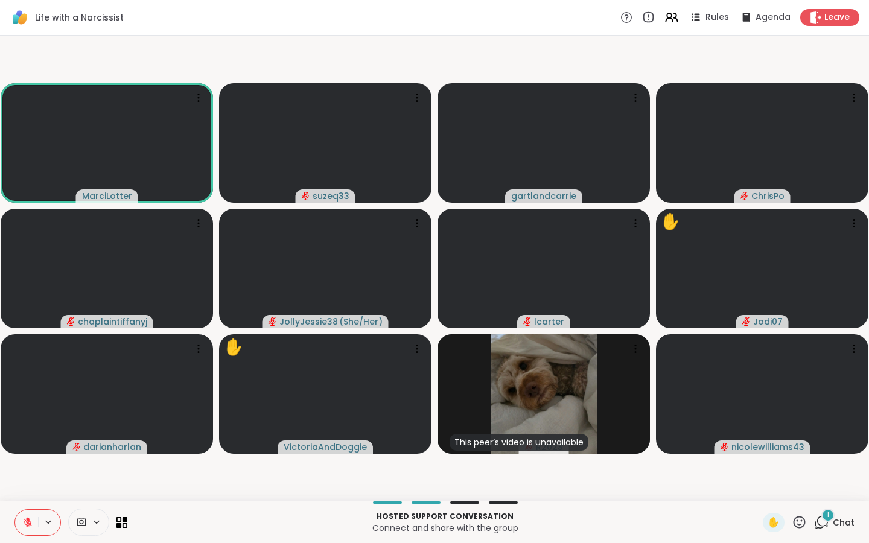
click at [762, 434] on div "1" at bounding box center [828, 515] width 13 height 13
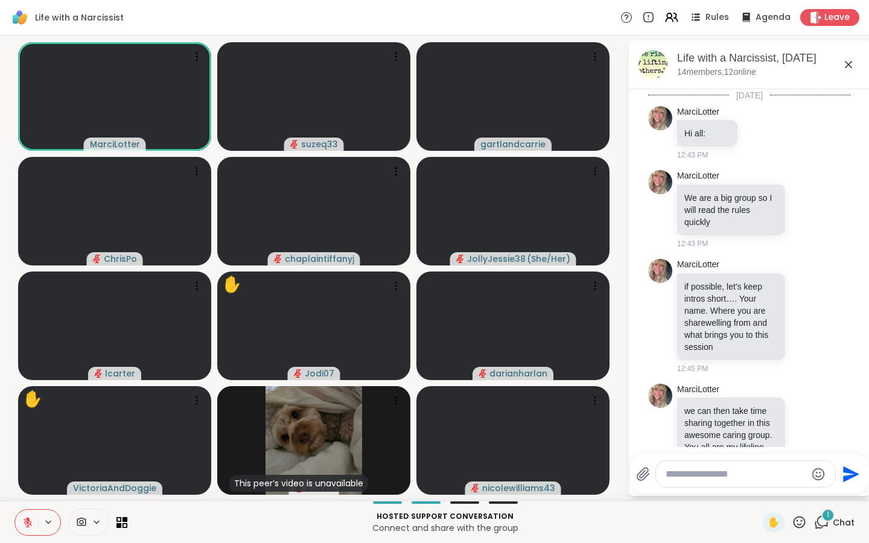
scroll to position [4588, 0]
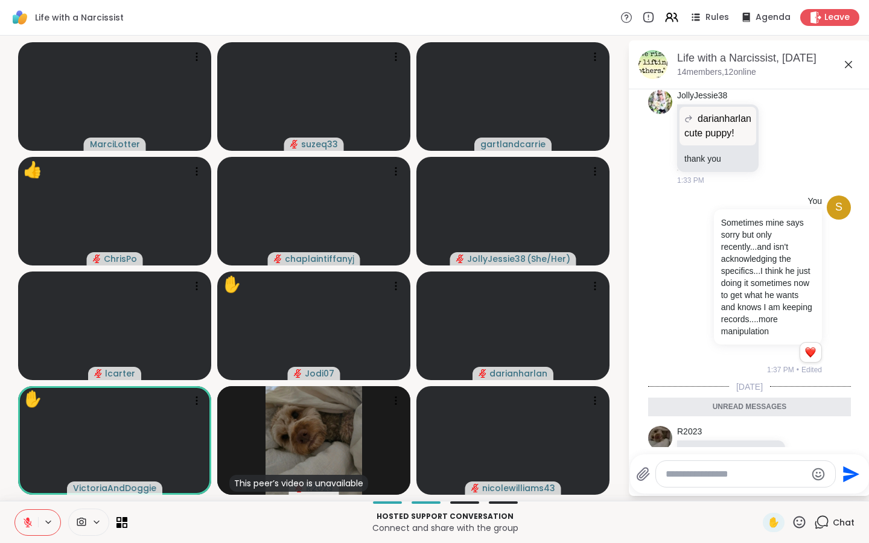
click at [762, 60] on icon at bounding box center [848, 64] width 14 height 14
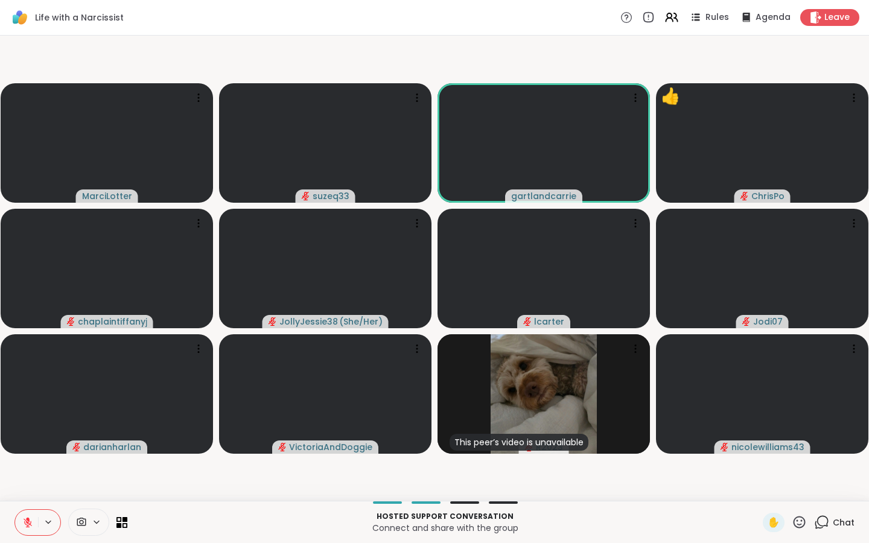
click at [762, 434] on icon at bounding box center [799, 522] width 15 height 15
click at [762, 434] on span "❤️" at bounding box center [764, 491] width 12 height 14
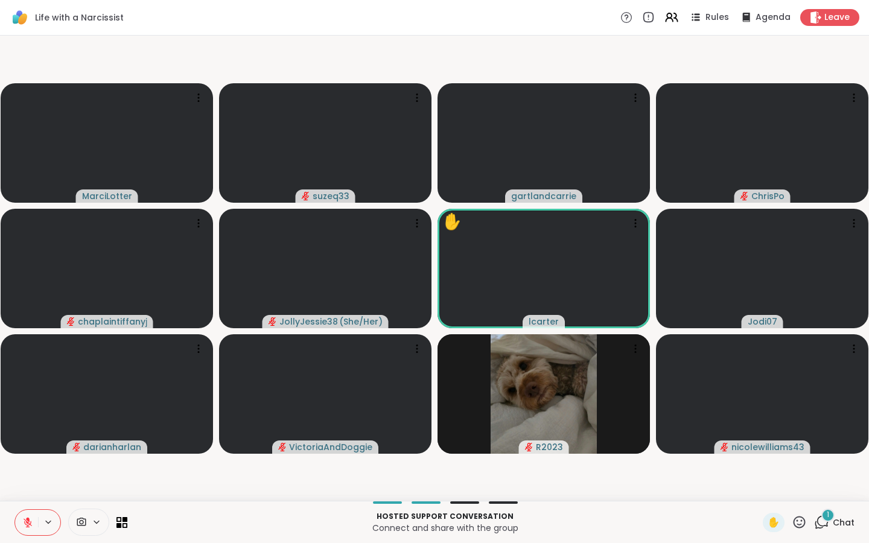
click at [762, 434] on div "1" at bounding box center [828, 515] width 13 height 13
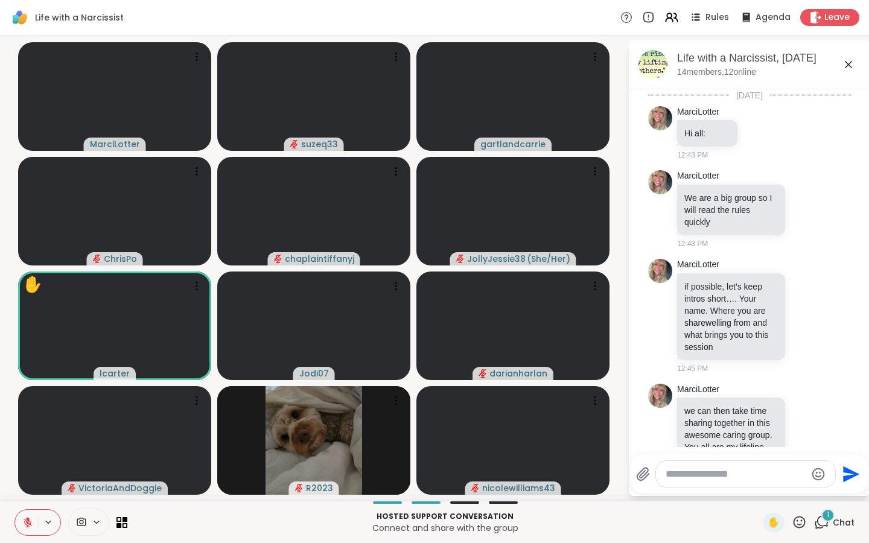
scroll to position [4871, 0]
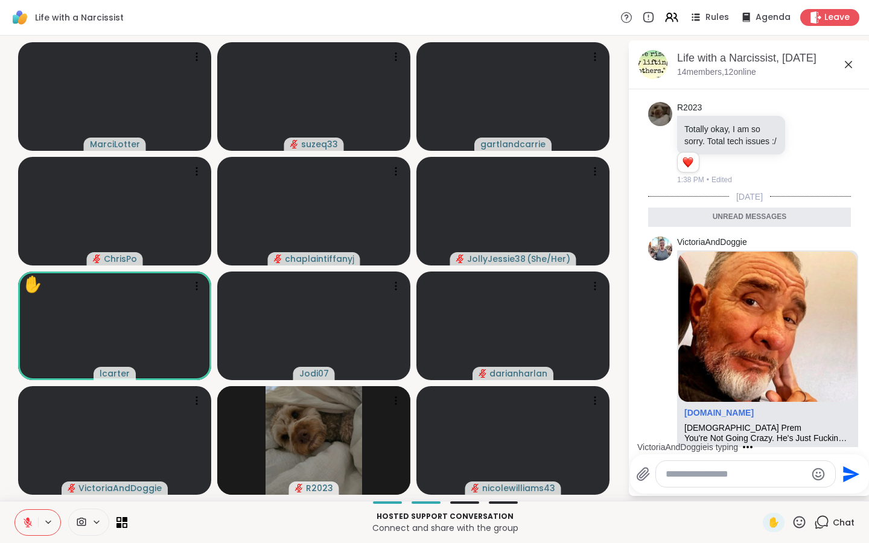
click at [700, 434] on textarea "Type your message" at bounding box center [736, 474] width 141 height 12
click at [762, 434] on icon at bounding box center [799, 522] width 15 height 15
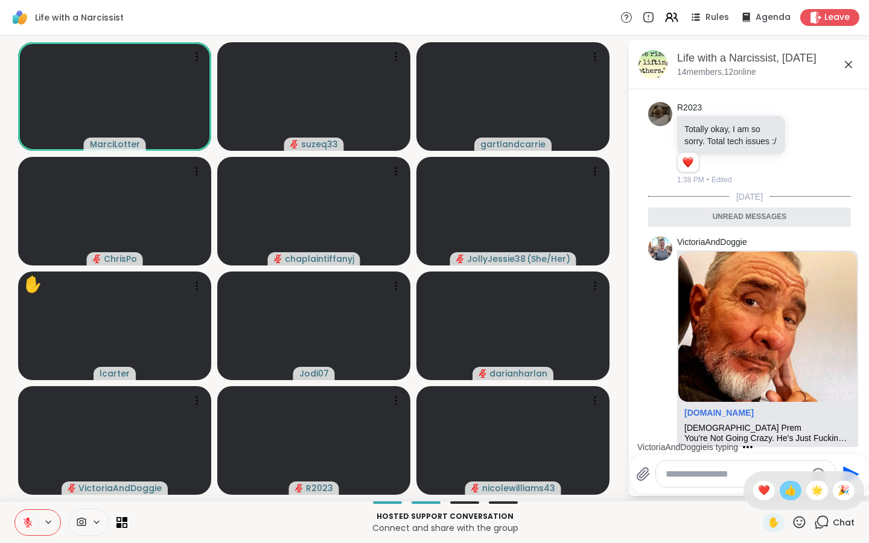
click at [762, 434] on span "👍" at bounding box center [791, 491] width 12 height 14
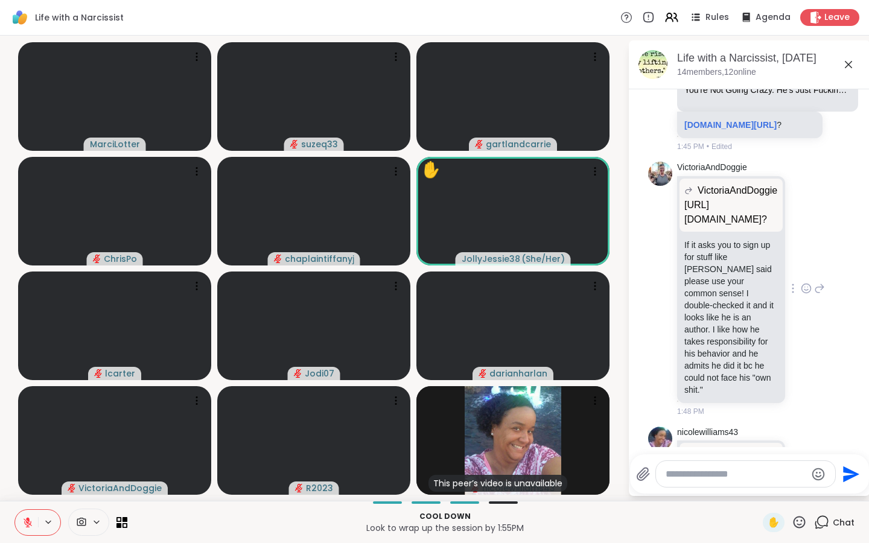
scroll to position [5203, 0]
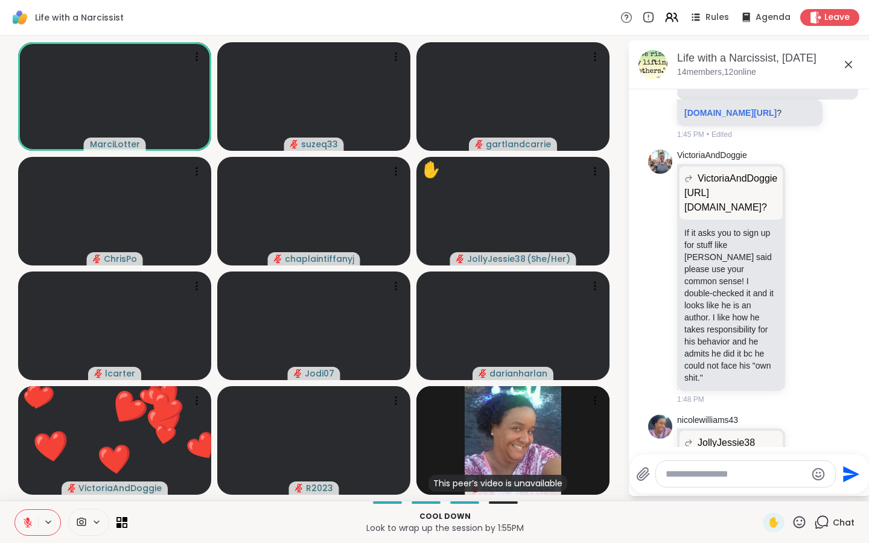
click at [762, 434] on icon at bounding box center [799, 522] width 15 height 15
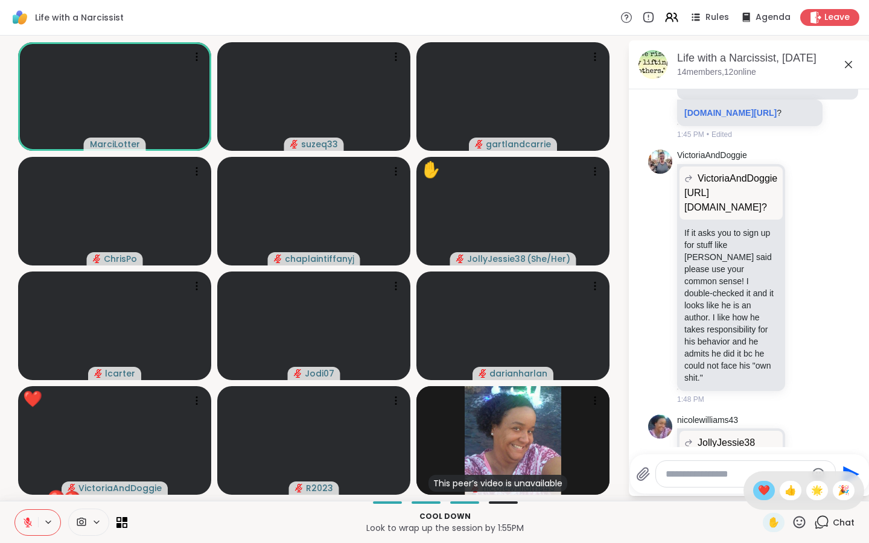
click at [762, 434] on span "❤️" at bounding box center [764, 491] width 12 height 14
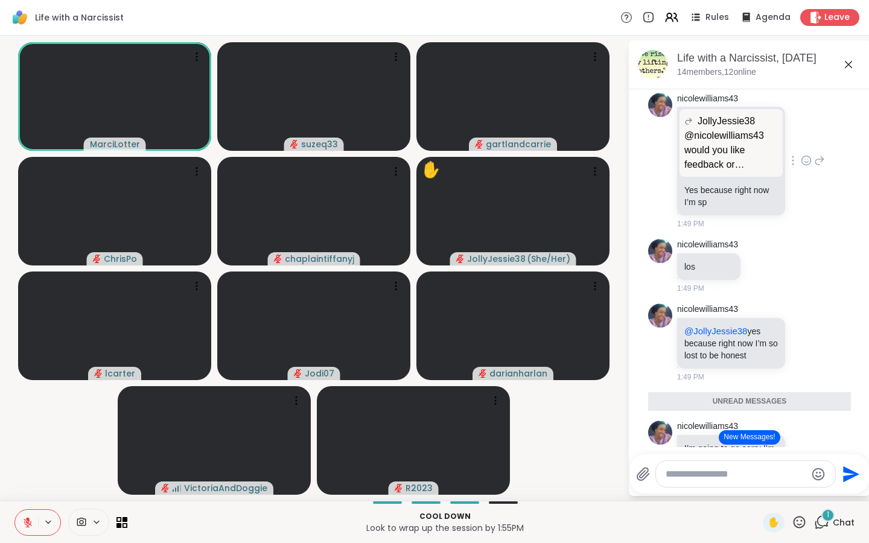
scroll to position [5508, 0]
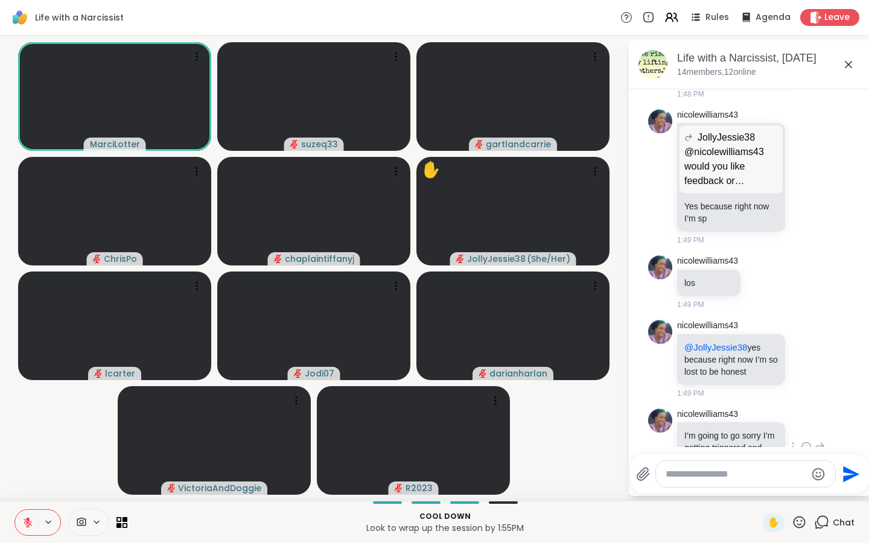
click at [762, 434] on icon at bounding box center [819, 447] width 11 height 14
type textarea "*"
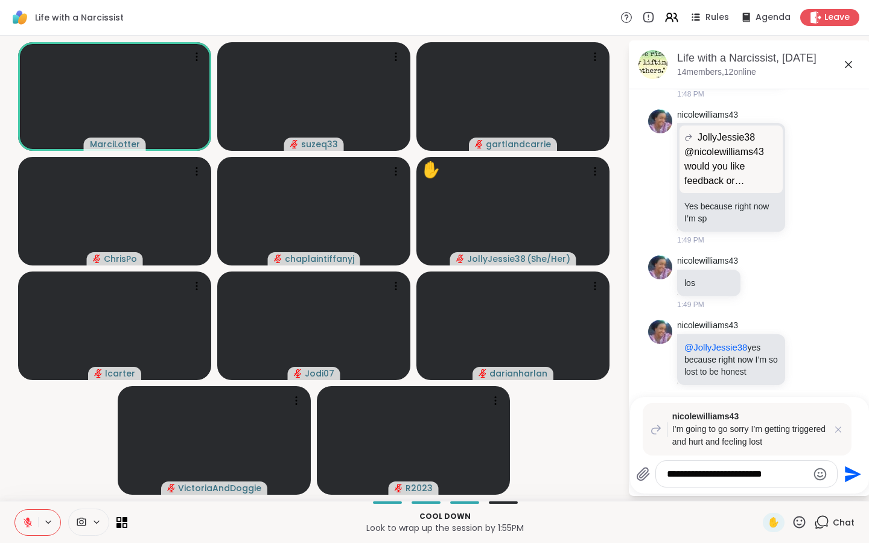
scroll to position [5583, 0]
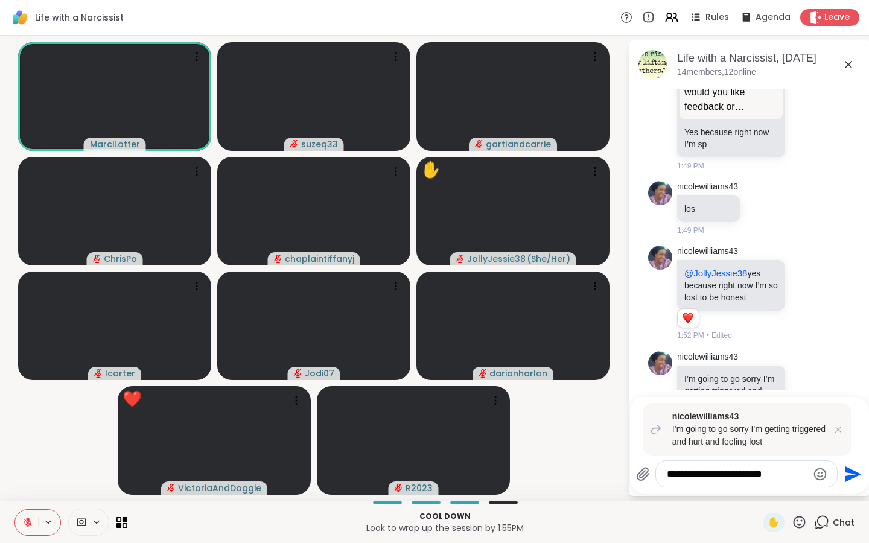
click at [762, 393] on icon at bounding box center [806, 399] width 11 height 12
click at [714, 374] on div "Select Reaction: Heart" at bounding box center [710, 379] width 11 height 11
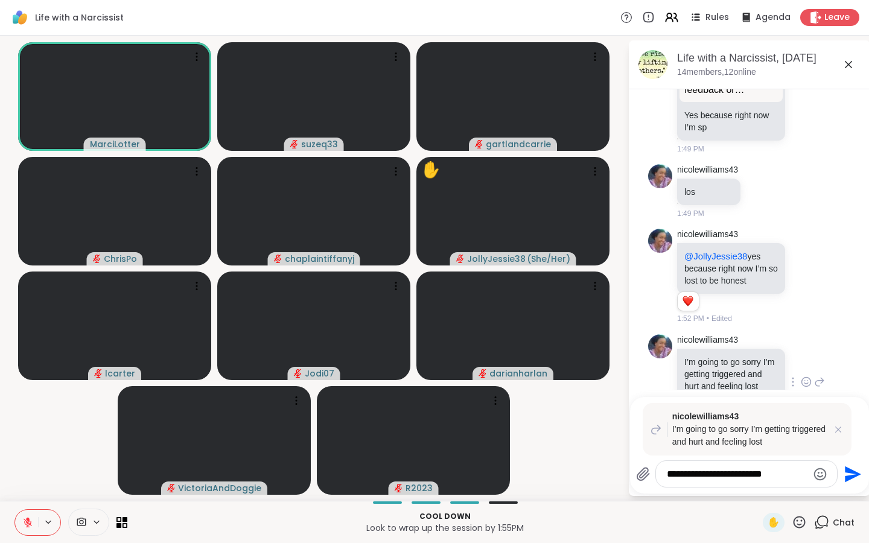
click at [762, 434] on textarea "**********" at bounding box center [737, 474] width 141 height 12
type textarea "*"
click at [762, 347] on div "nicolewilliams43 I’m going to go sorry I’m getting triggered and hurt and feeli…" at bounding box center [749, 383] width 203 height 106
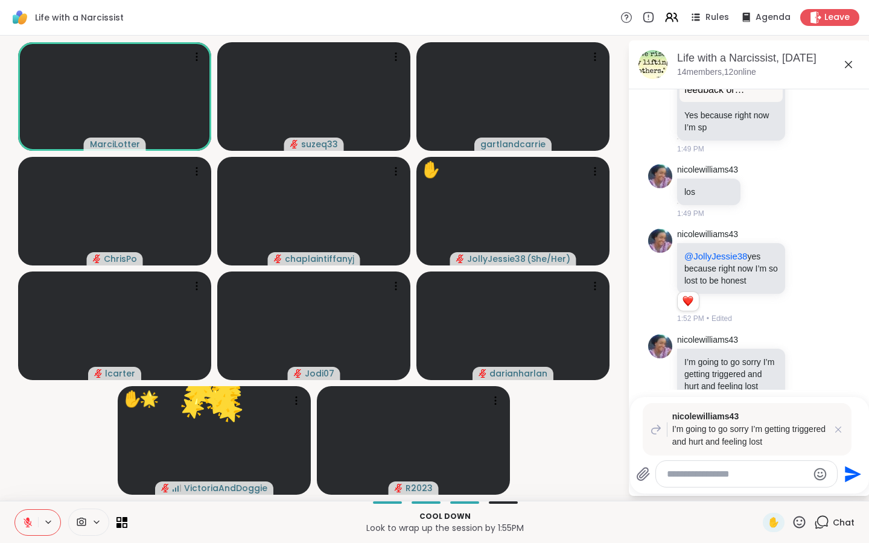
click at [762, 64] on icon at bounding box center [848, 64] width 14 height 14
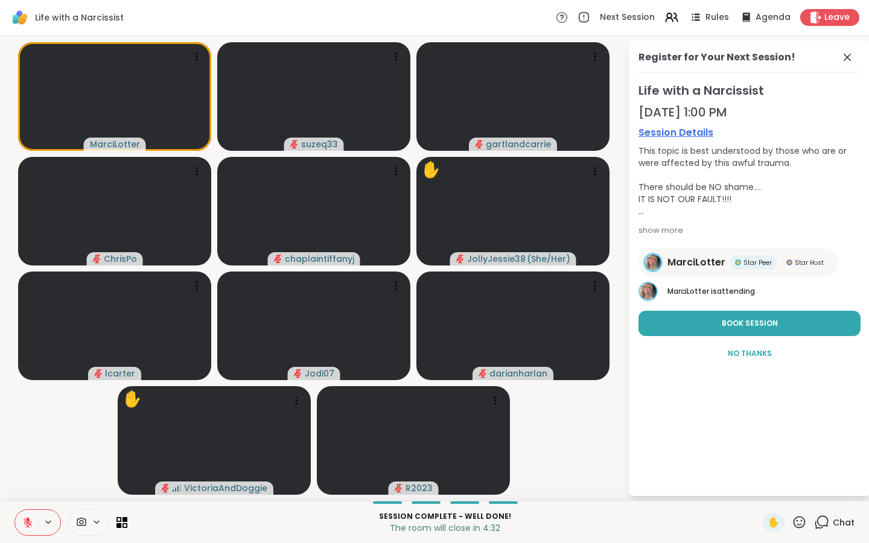
click at [762, 434] on icon at bounding box center [799, 522] width 15 height 15
click at [762, 434] on icon at bounding box center [821, 522] width 15 height 15
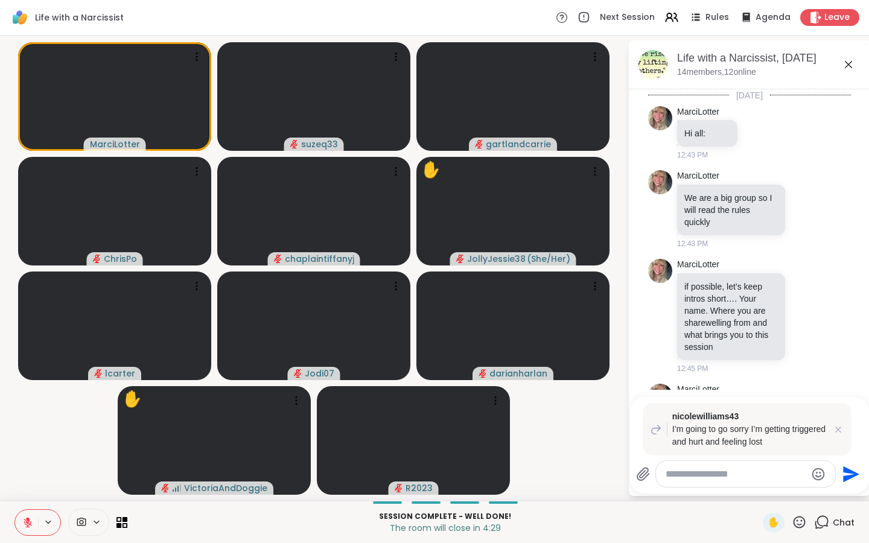
scroll to position [5517, 0]
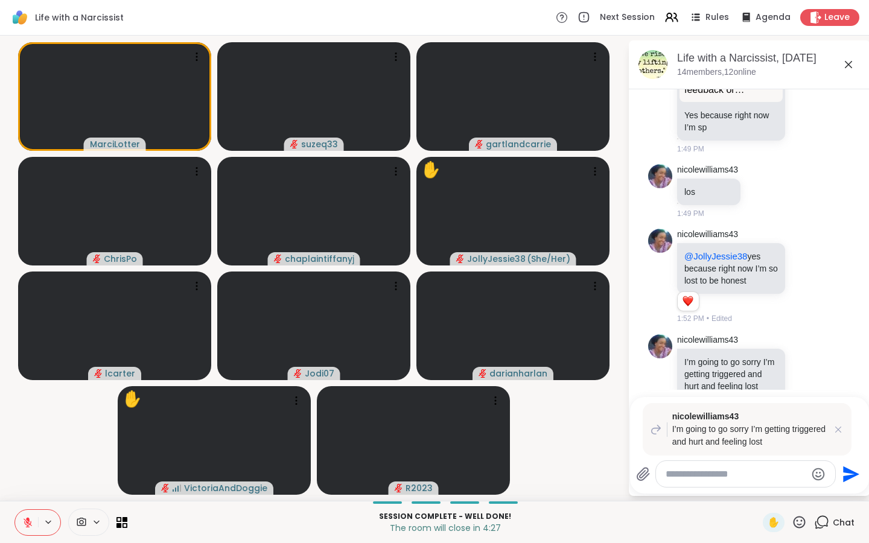
click at [696, 434] on div at bounding box center [745, 474] width 179 height 26
click at [688, 434] on textarea "Type your message" at bounding box center [736, 474] width 141 height 12
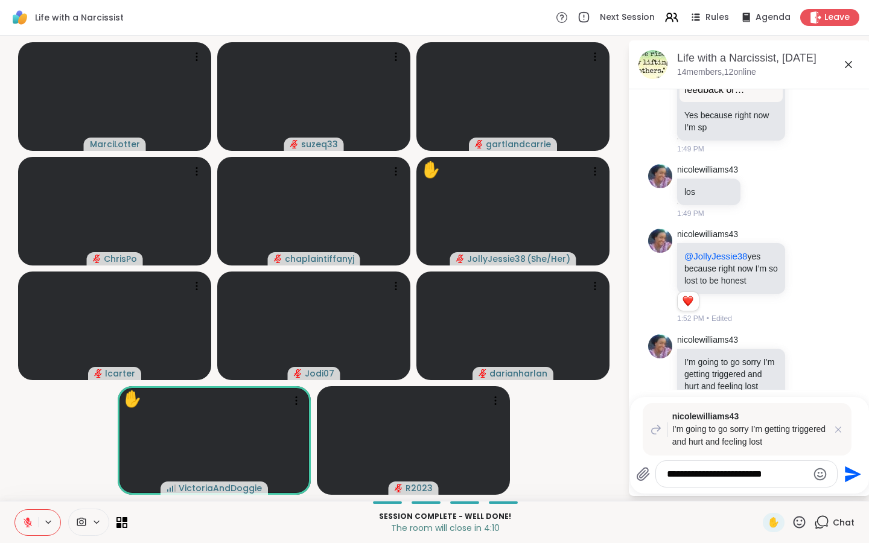
type textarea "**********"
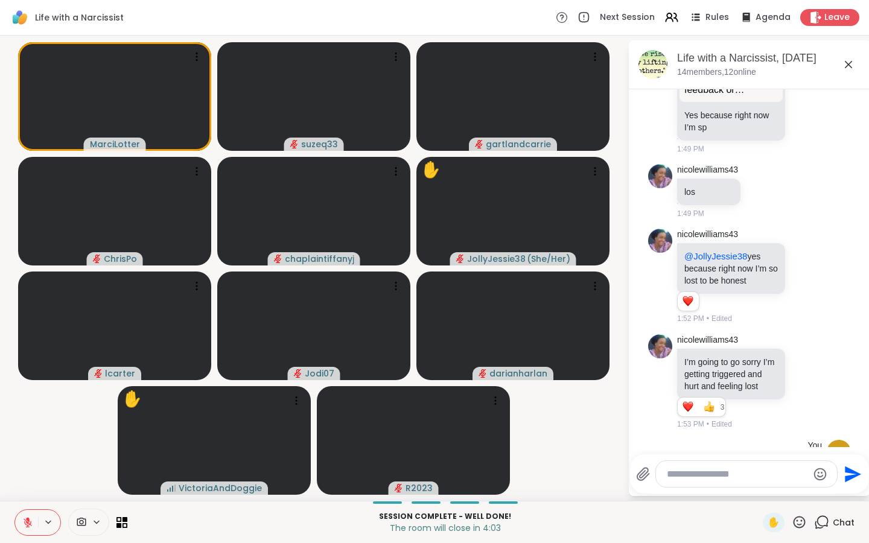
scroll to position [5594, 0]
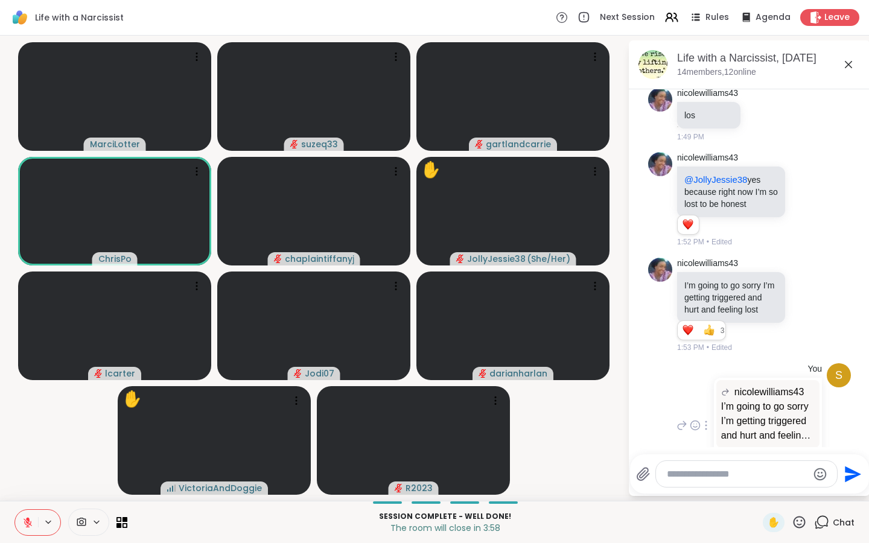
click at [762, 434] on p "The escalation is real." at bounding box center [768, 461] width 94 height 12
click at [762, 400] on p "I’m going to go sorry I’m getting triggered and hurt and feeling lost" at bounding box center [768, 421] width 94 height 43
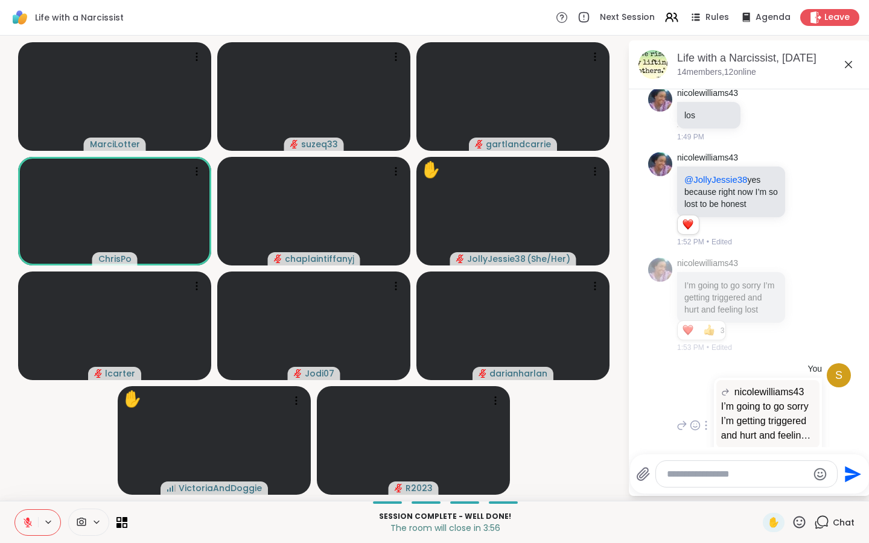
scroll to position [5581, 0]
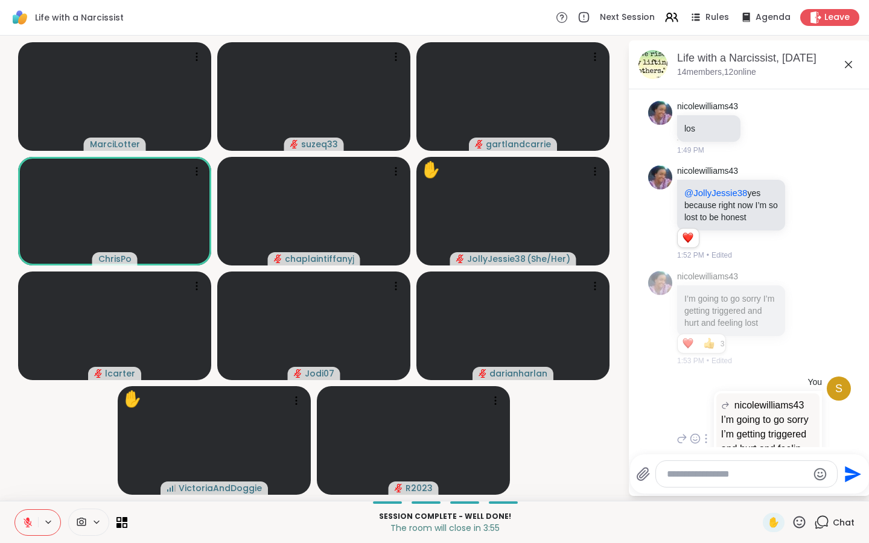
click at [685, 434] on icon at bounding box center [682, 439] width 8 height 8
click at [762, 433] on span "You" at bounding box center [749, 429] width 155 height 13
click at [706, 434] on textarea "Type your message" at bounding box center [737, 474] width 141 height 12
click at [707, 434] on textarea "Type your message" at bounding box center [737, 474] width 141 height 12
click at [762, 372] on li "s You nicolewilliams43 I’m going to go sorry I’m getting triggered and hurt and…" at bounding box center [749, 439] width 219 height 135
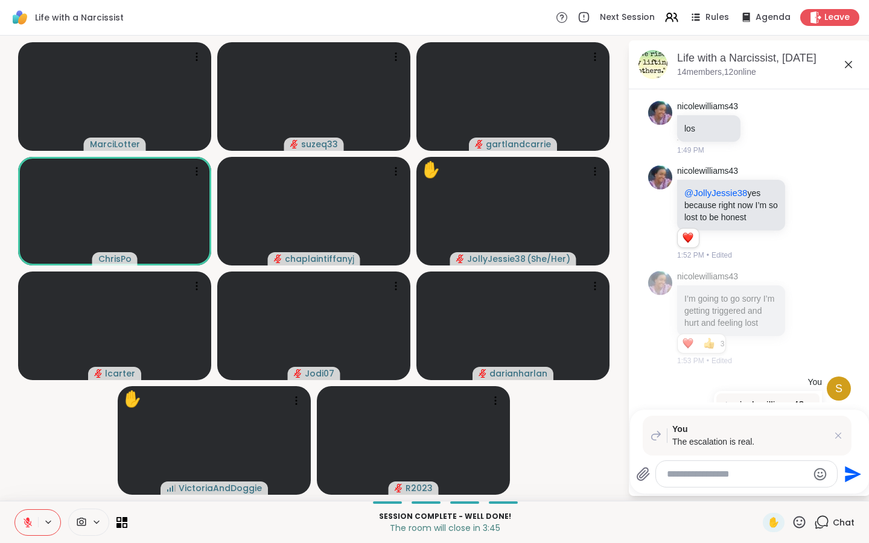
click at [694, 380] on div "You nicolewilliams43 I’m going to go sorry I’m getting triggered and hurt and f…" at bounding box center [748, 439] width 148 height 125
click at [762, 434] on icon at bounding box center [838, 436] width 12 height 12
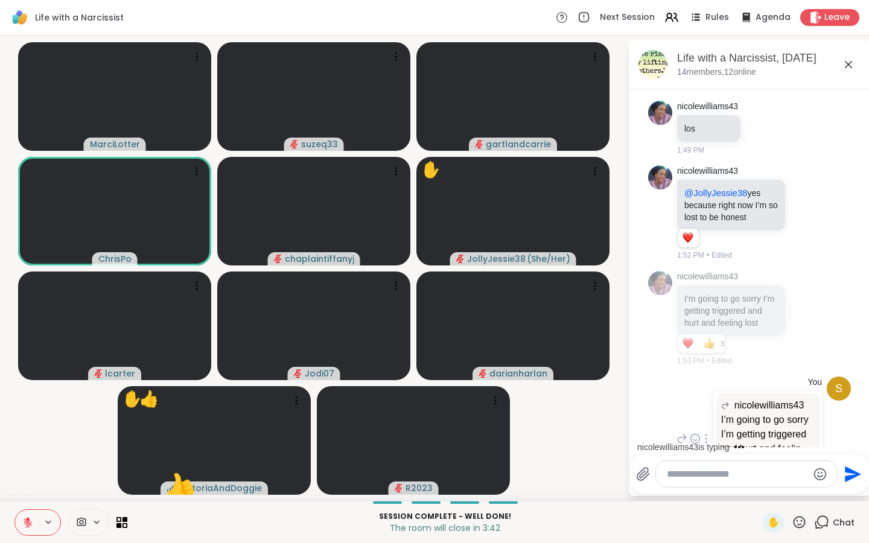
click at [684, 432] on icon at bounding box center [682, 439] width 11 height 14
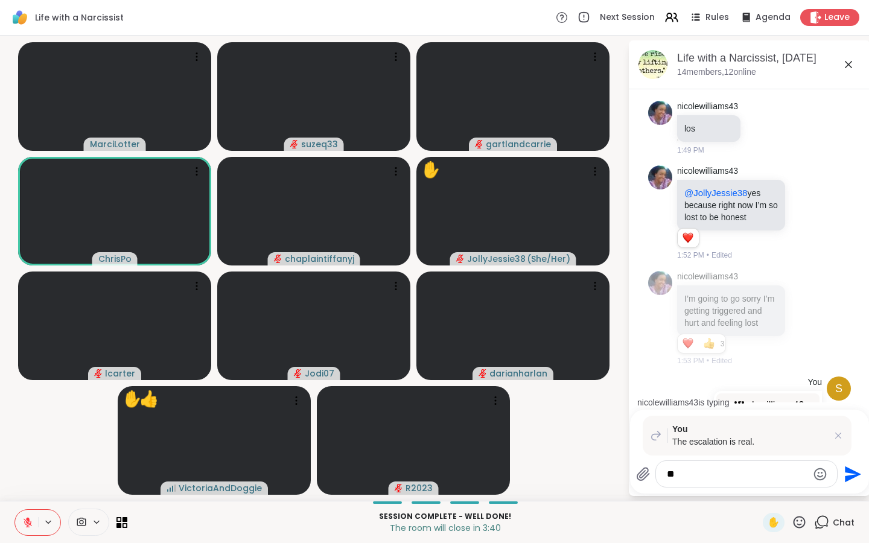
type textarea "*"
type textarea "**********"
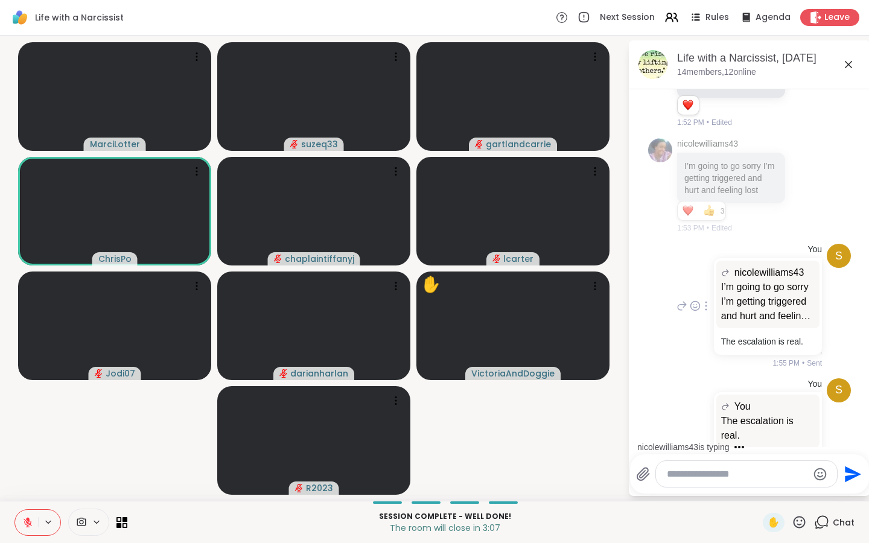
scroll to position [5881, 0]
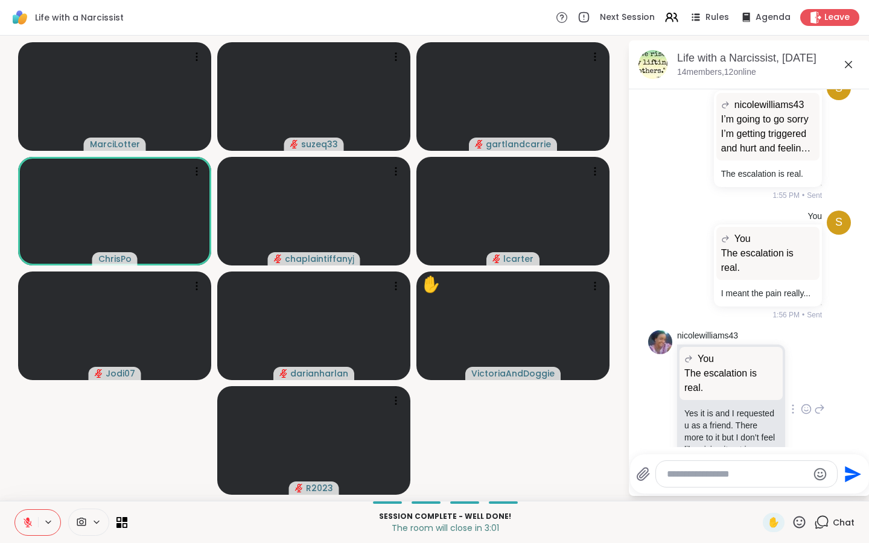
click at [762, 403] on icon at bounding box center [806, 409] width 11 height 12
click at [686, 385] on div "Select Reaction: Thumbs up" at bounding box center [684, 390] width 11 height 11
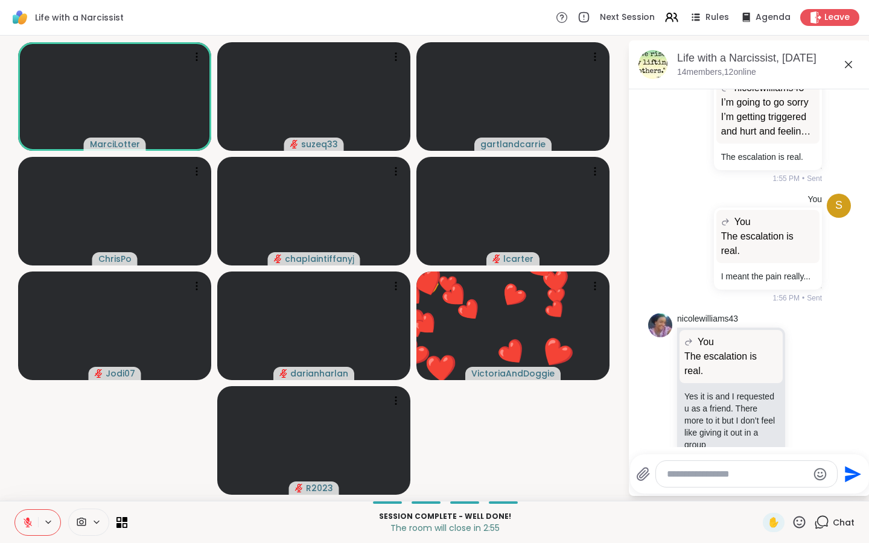
click at [762, 394] on icon at bounding box center [819, 401] width 11 height 14
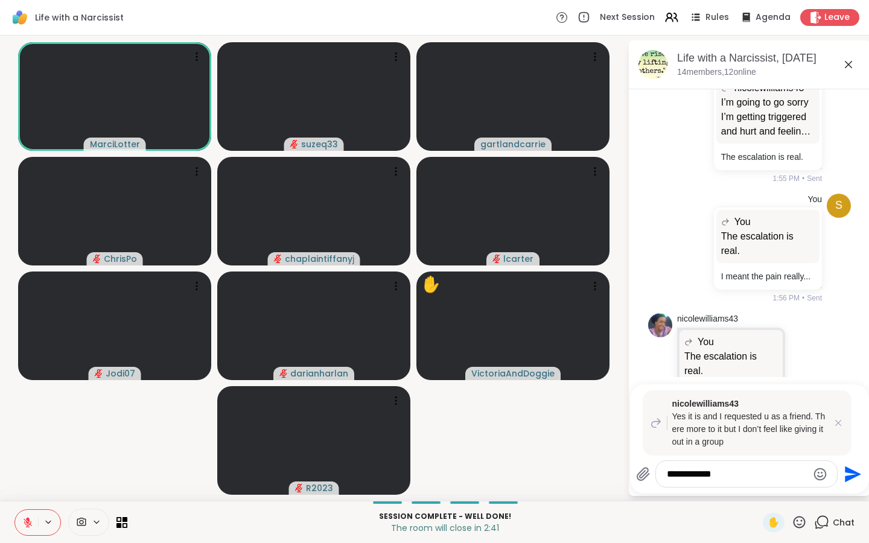
type textarea "**********"
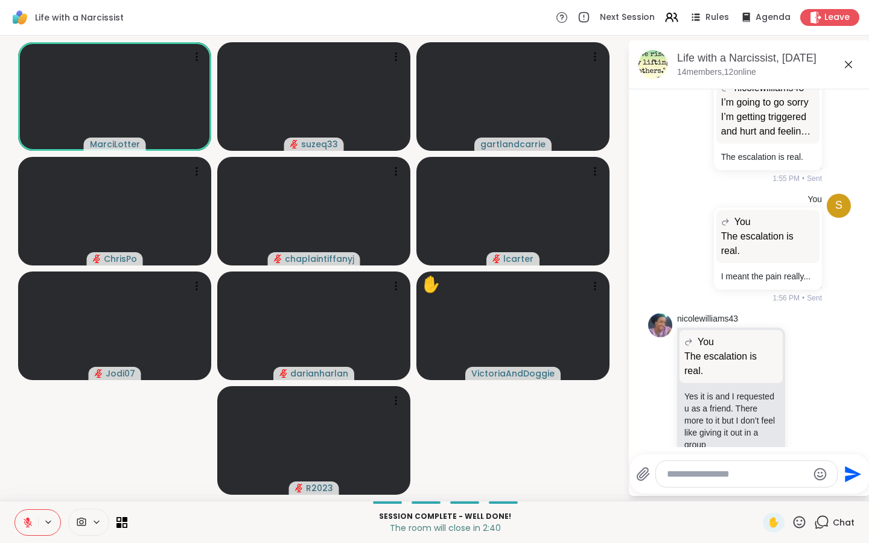
scroll to position [6032, 0]
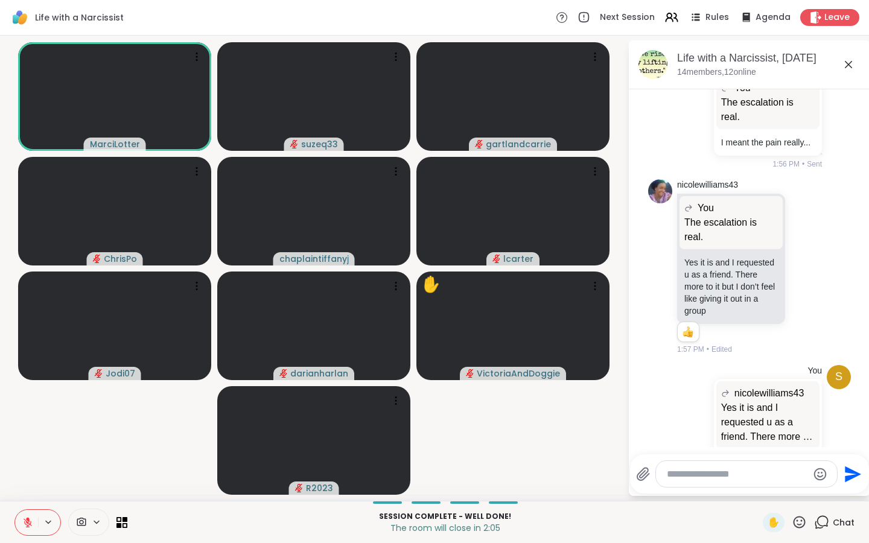
click at [31, 434] on icon at bounding box center [27, 522] width 11 height 11
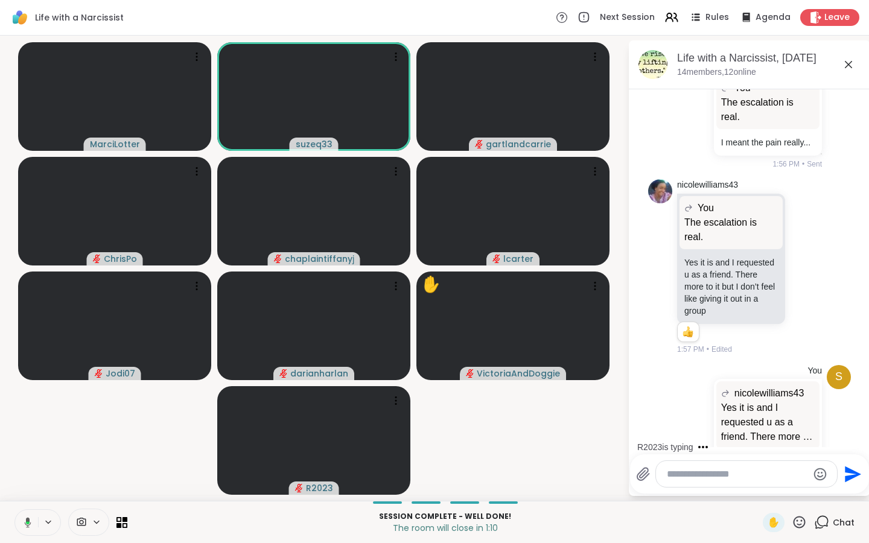
scroll to position [6096, 0]
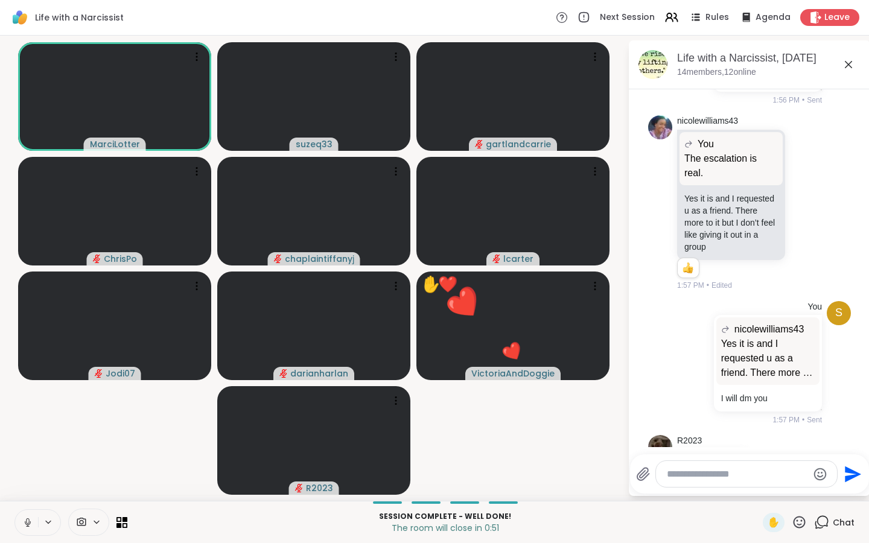
click at [31, 434] on icon at bounding box center [27, 522] width 11 height 11
click at [762, 434] on icon at bounding box center [771, 462] width 11 height 12
click at [762, 430] on div "R2023 You arent crazy 1:58 PM" at bounding box center [749, 462] width 203 height 65
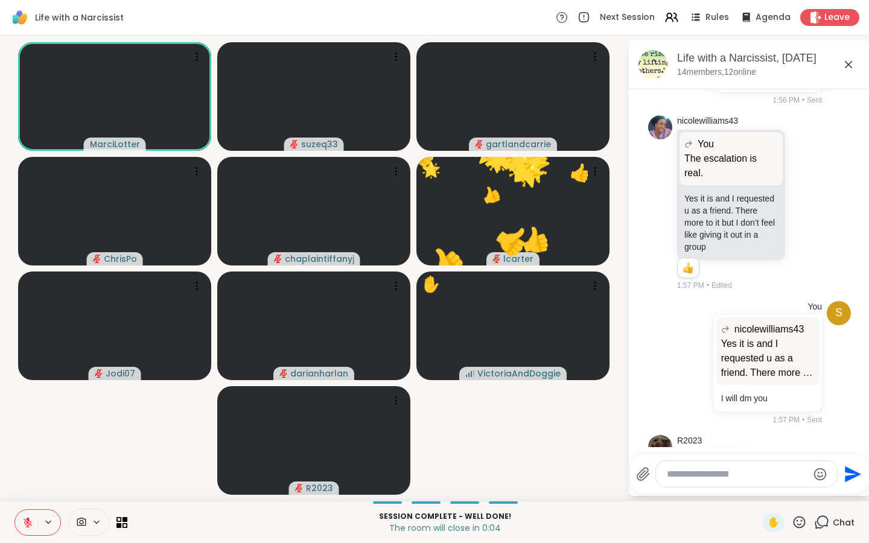
click at [762, 434] on icon at bounding box center [799, 522] width 15 height 15
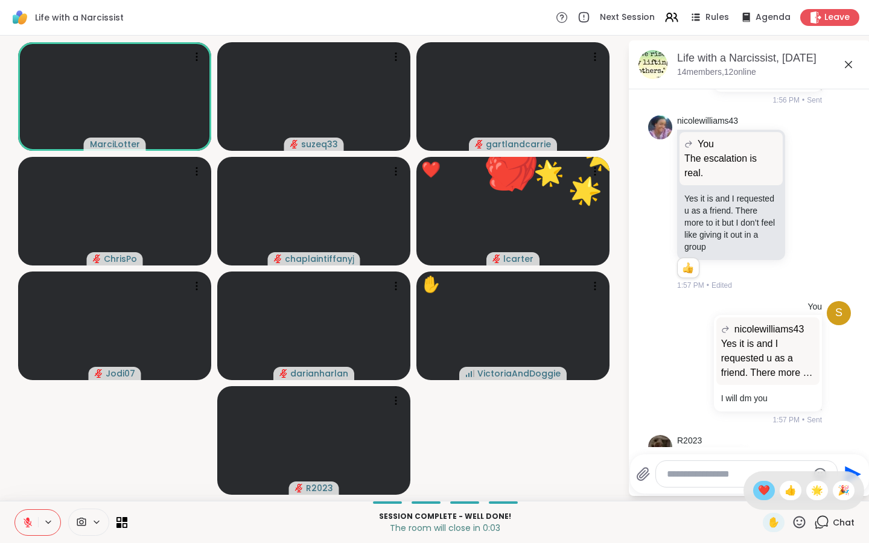
click at [761, 434] on span "❤️" at bounding box center [764, 491] width 12 height 14
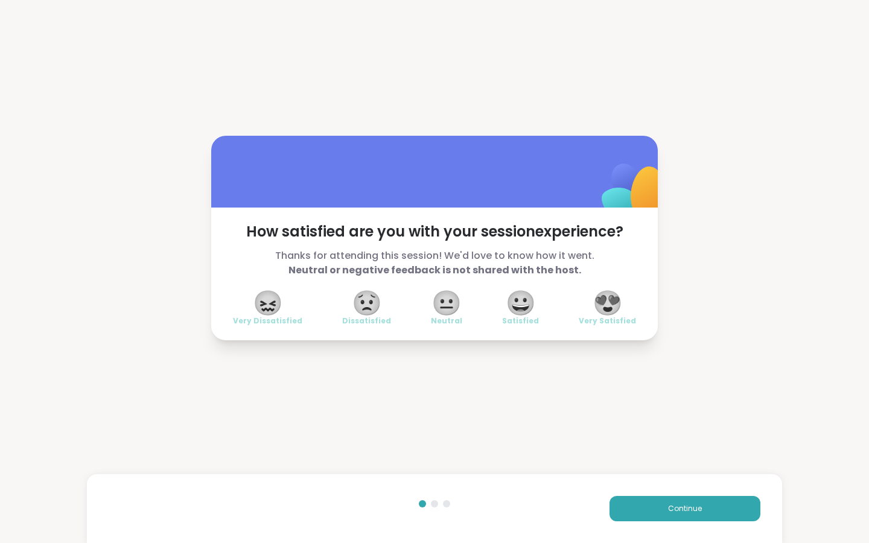
click at [607, 298] on span "😍" at bounding box center [608, 303] width 30 height 22
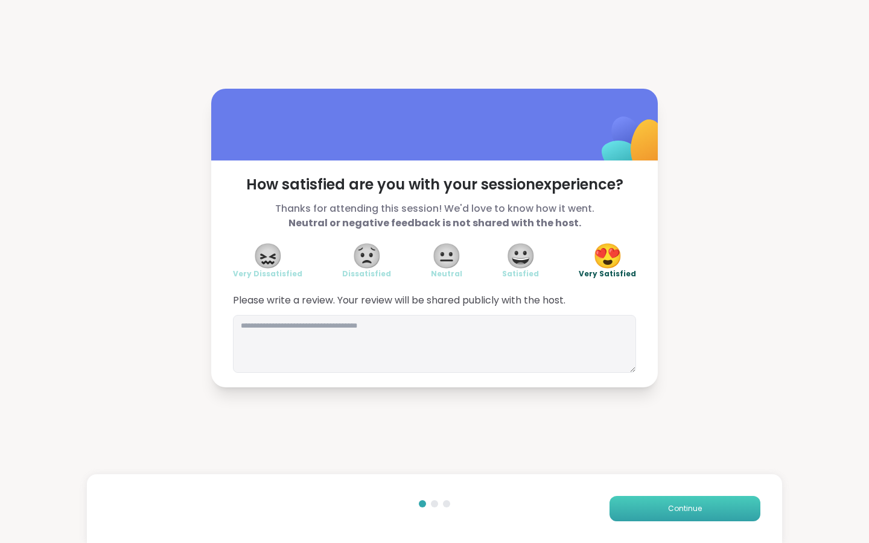
click at [696, 434] on span "Continue" at bounding box center [685, 508] width 34 height 11
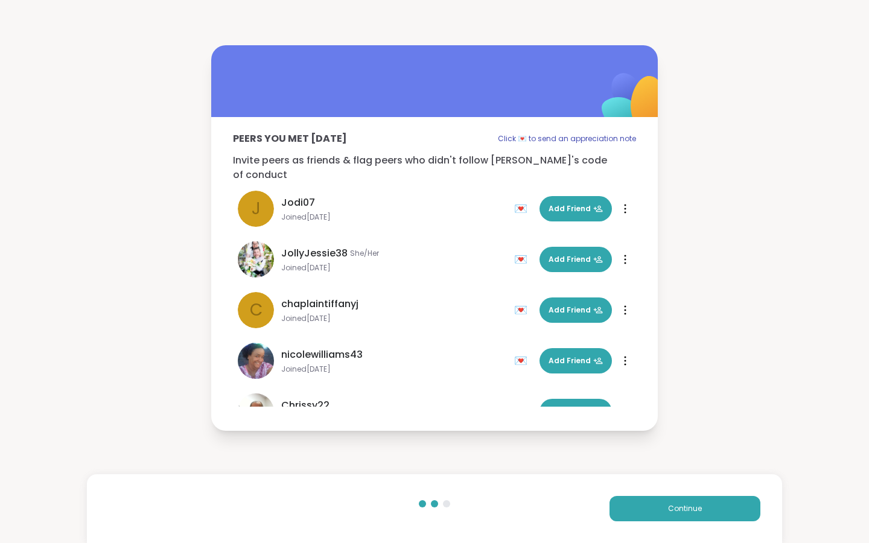
scroll to position [120, 0]
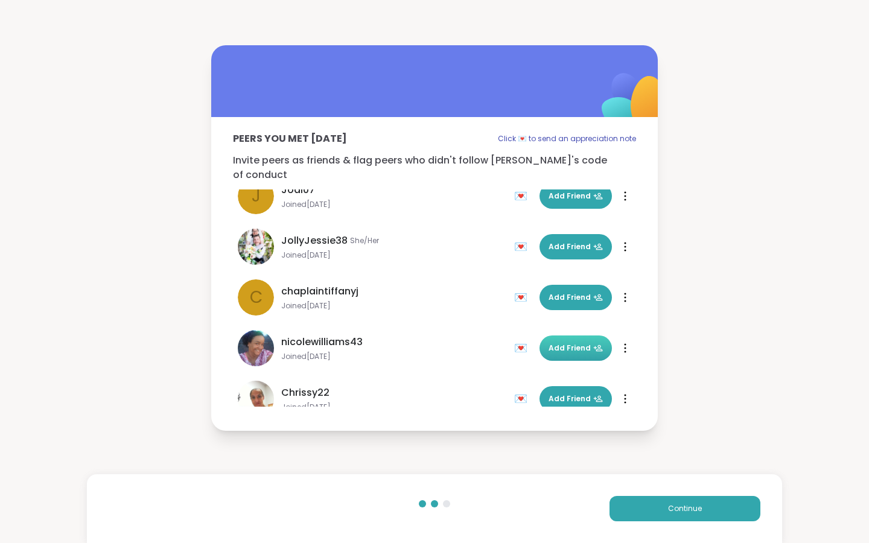
click at [563, 343] on span "Add Friend" at bounding box center [576, 348] width 54 height 11
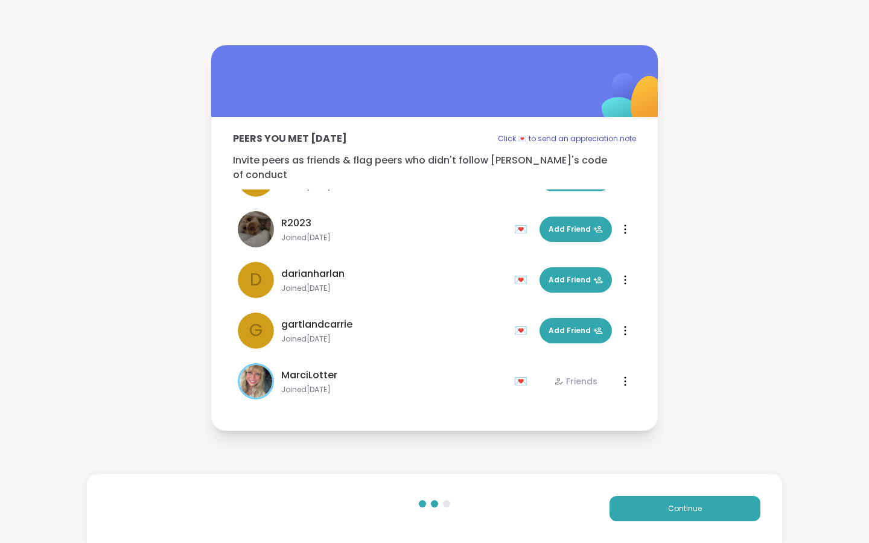
scroll to position [442, 0]
click at [645, 434] on button "Continue" at bounding box center [685, 508] width 151 height 25
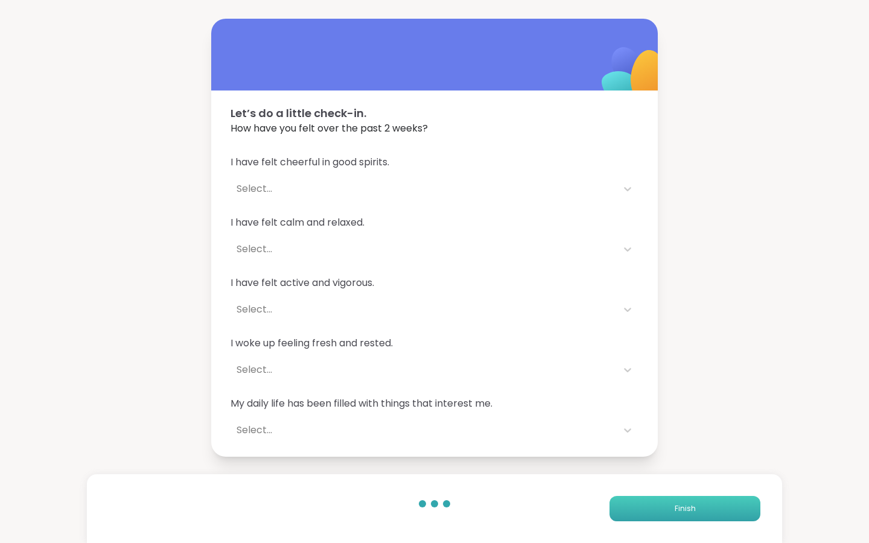
click at [644, 434] on button "Finish" at bounding box center [685, 508] width 151 height 25
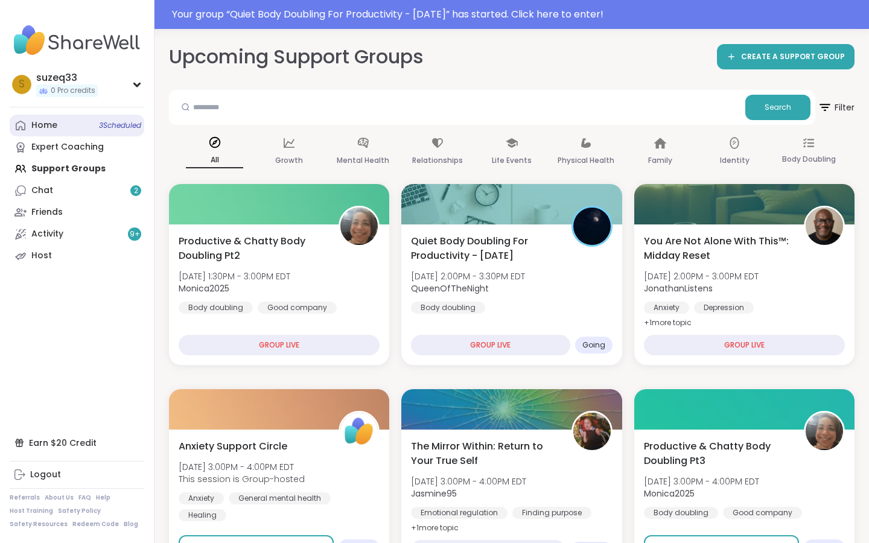
click at [40, 122] on div "Home 3 Scheduled" at bounding box center [44, 126] width 26 height 12
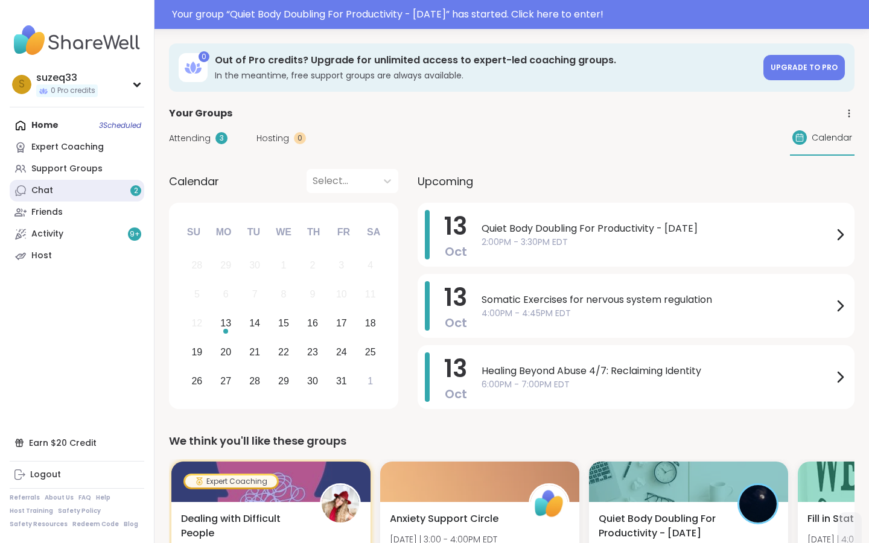
click at [37, 189] on div "Chat 2" at bounding box center [42, 191] width 22 height 12
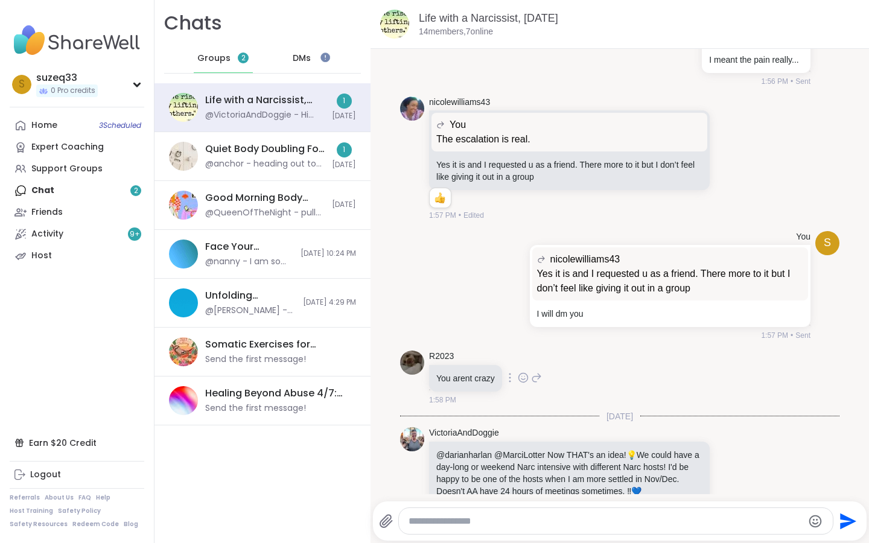
scroll to position [4997, 0]
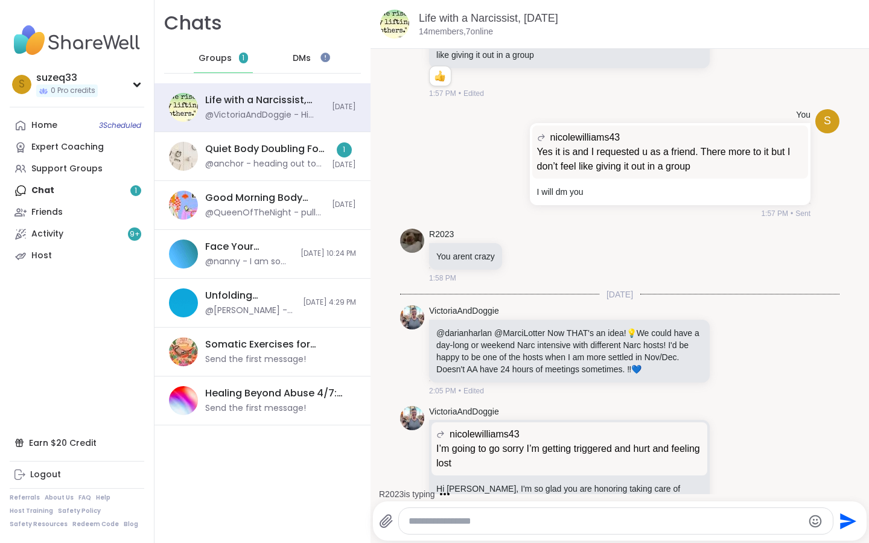
click at [449, 434] on textarea "Type your message" at bounding box center [606, 522] width 394 height 12
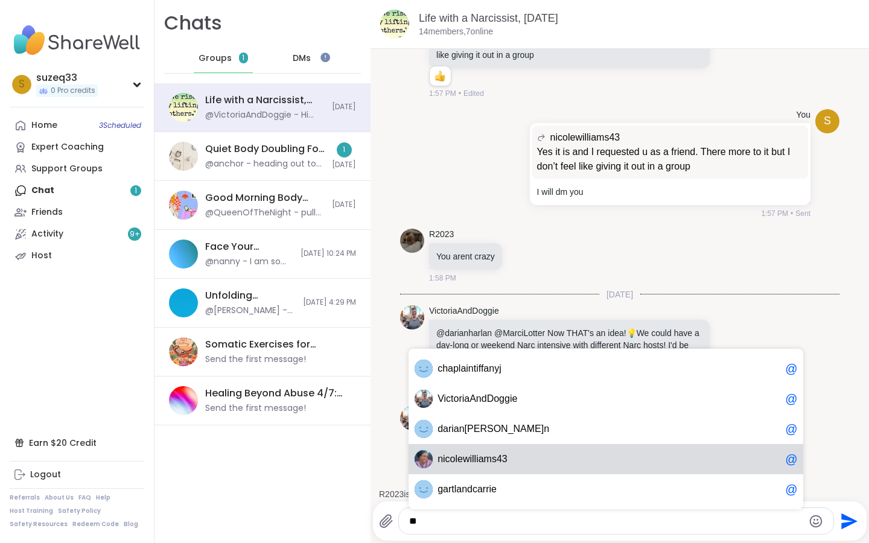
click at [487, 434] on span "icolewilliams43" at bounding box center [475, 459] width 65 height 12
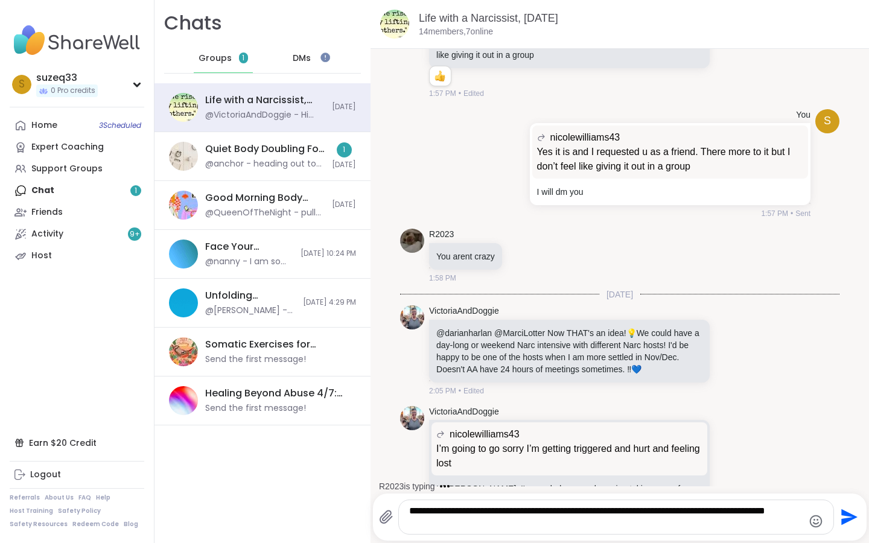
type textarea "**********"
click at [762, 434] on icon "Send" at bounding box center [849, 517] width 16 height 16
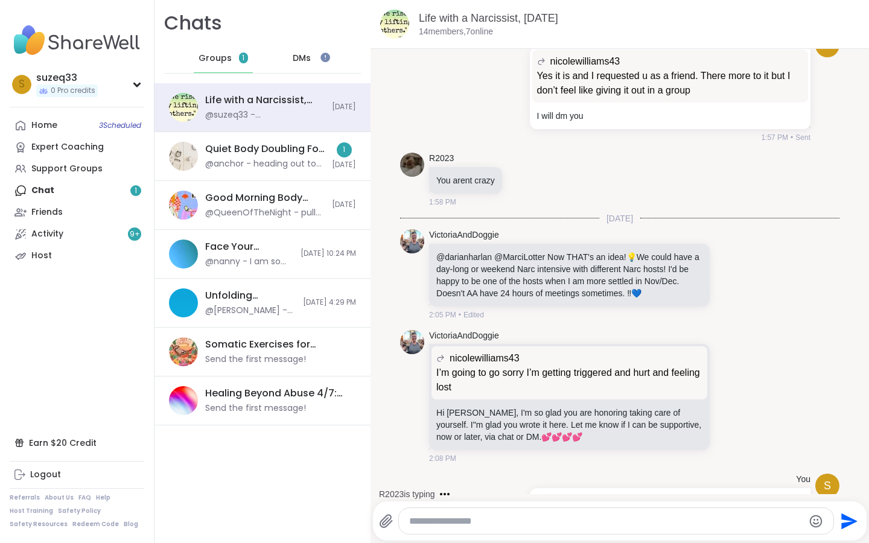
scroll to position [5185, 0]
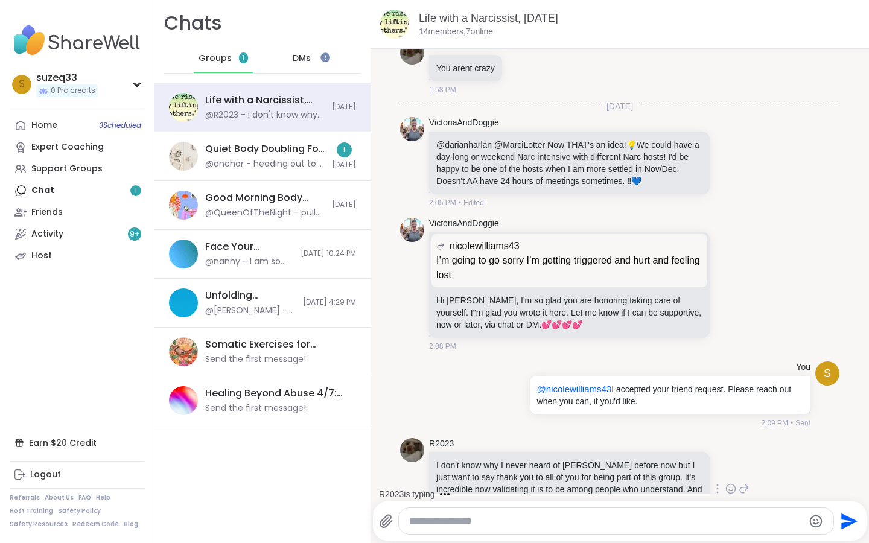
click at [733, 434] on icon at bounding box center [733, 488] width 0 height 0
click at [635, 434] on div "Select Reaction: Heart" at bounding box center [635, 469] width 11 height 11
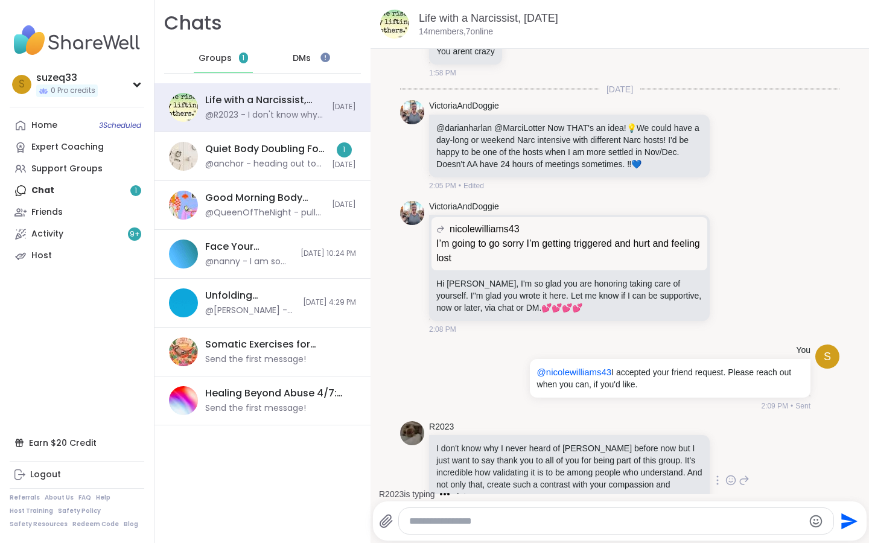
click at [301, 57] on span "DMs" at bounding box center [302, 59] width 18 height 12
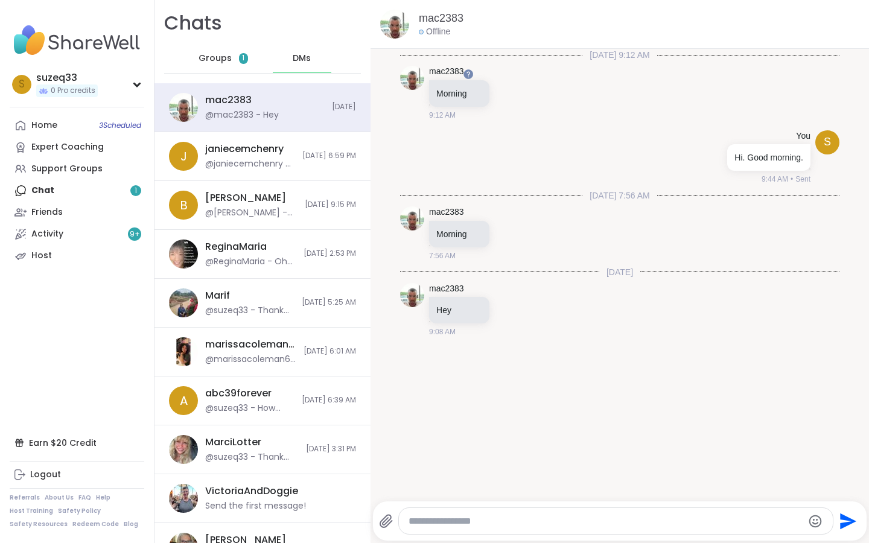
click at [56, 184] on div "Home 3 Scheduled Expert Coaching Support Groups Chat 1 Friends Activity 9 + Host" at bounding box center [77, 191] width 135 height 152
click at [46, 191] on div "Home 3 Scheduled Expert Coaching Support Groups Chat 1 Friends Activity 9 + Host" at bounding box center [77, 191] width 135 height 152
click at [40, 126] on div "Home 3 Scheduled" at bounding box center [44, 126] width 26 height 12
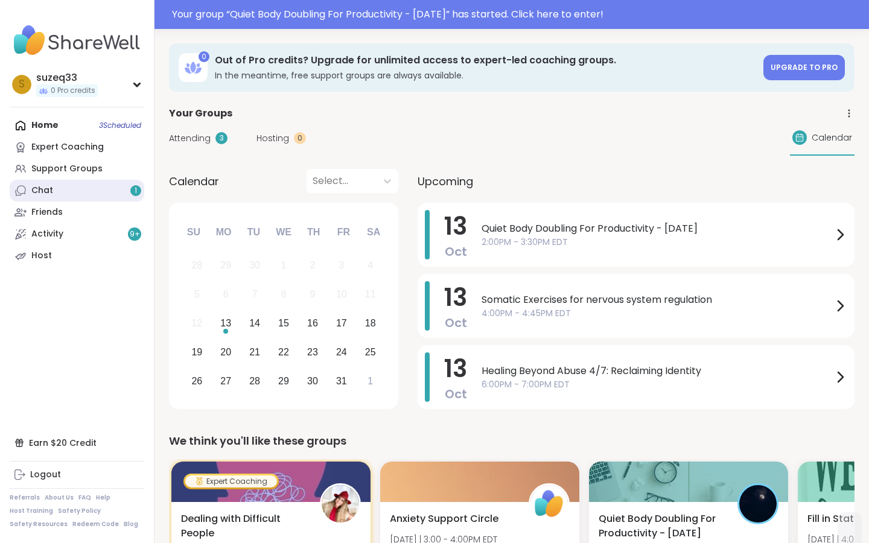
click at [60, 188] on link "Chat 1" at bounding box center [77, 191] width 135 height 22
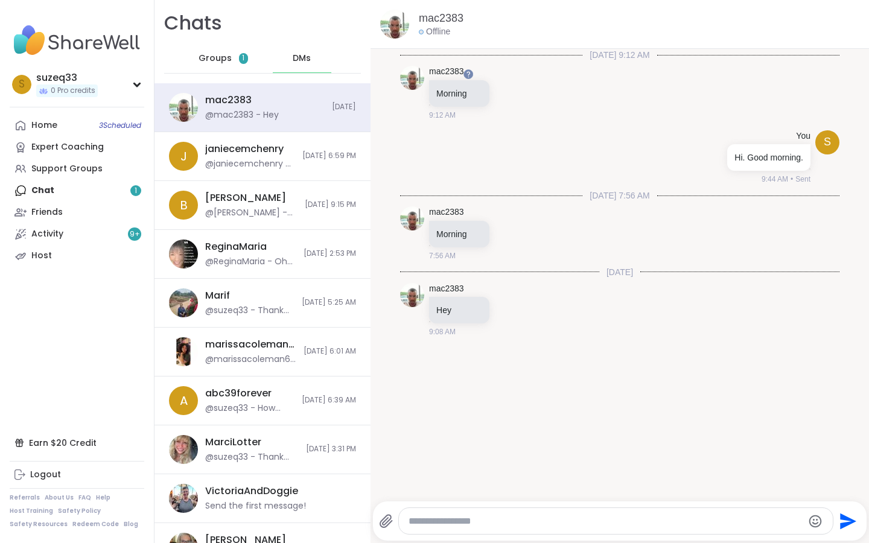
click at [221, 59] on span "Groups" at bounding box center [215, 59] width 33 height 12
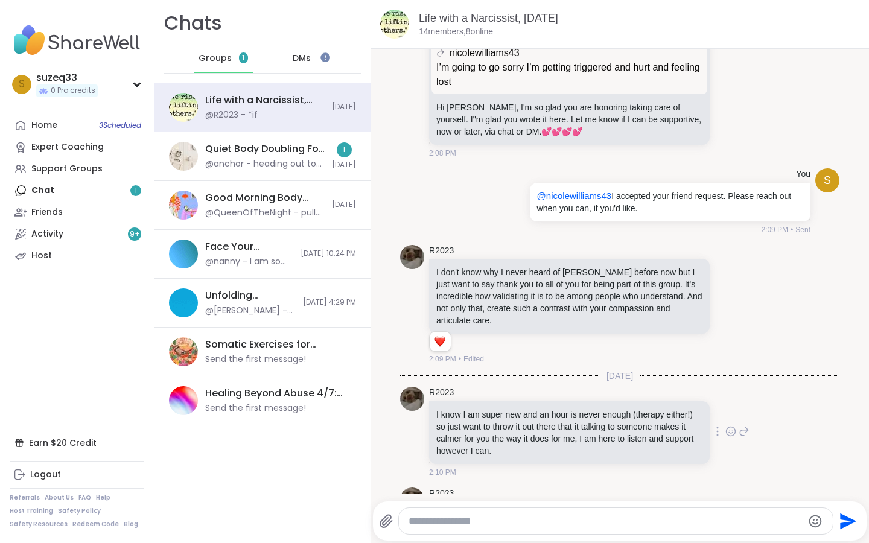
click at [733, 430] on icon at bounding box center [733, 430] width 0 height 0
click at [636, 407] on div "Select Reaction: Heart" at bounding box center [635, 412] width 11 height 11
click at [60, 126] on link "Home 3 Scheduled" at bounding box center [77, 126] width 135 height 22
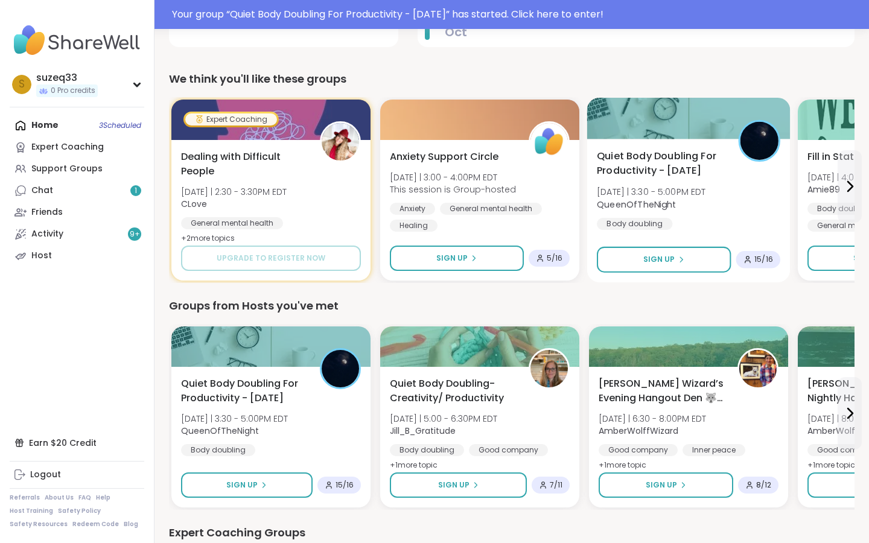
scroll to position [366, 0]
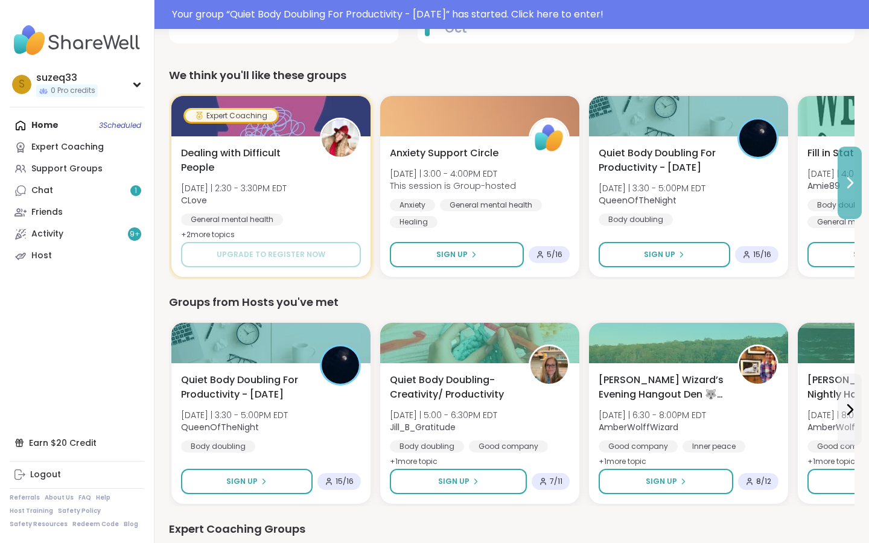
click at [850, 180] on icon at bounding box center [850, 183] width 5 height 10
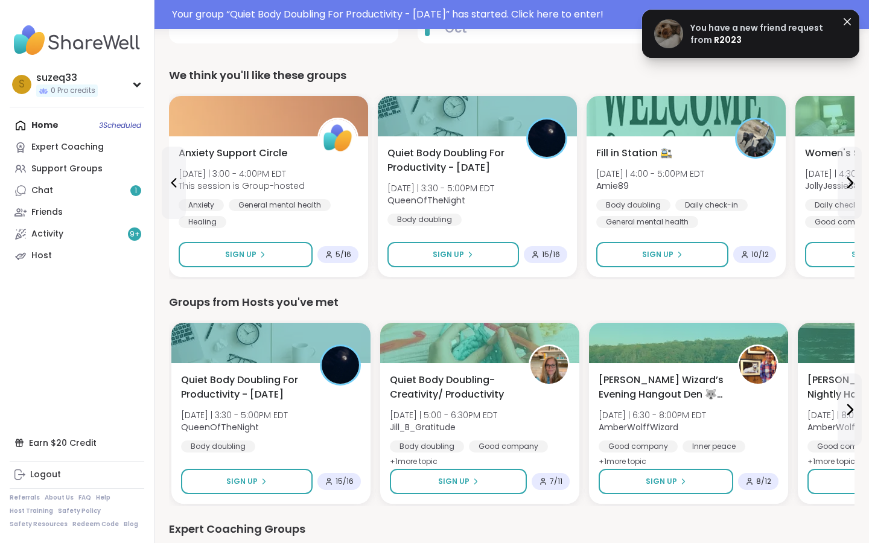
click at [736, 30] on span "You have a new friend request from" at bounding box center [757, 34] width 133 height 24
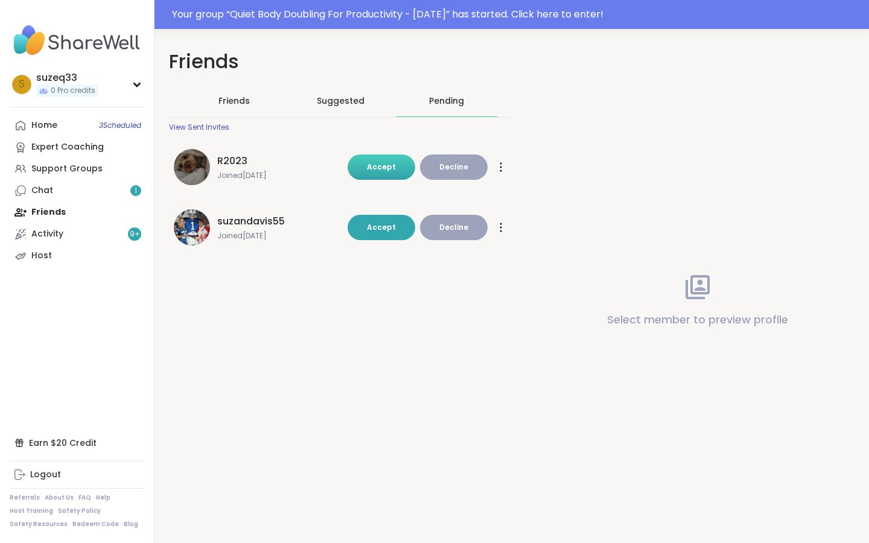
click at [382, 164] on span "Accept" at bounding box center [381, 167] width 29 height 10
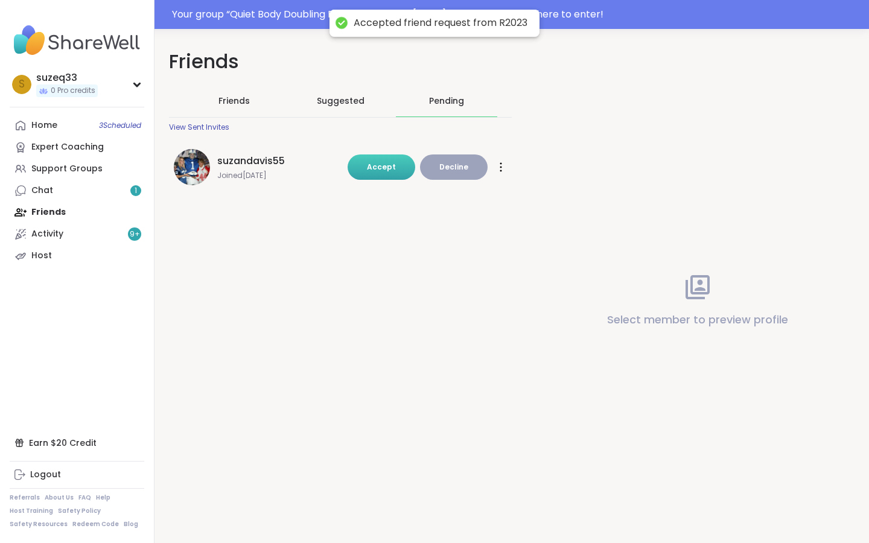
click at [386, 164] on span "Accept" at bounding box center [381, 167] width 29 height 10
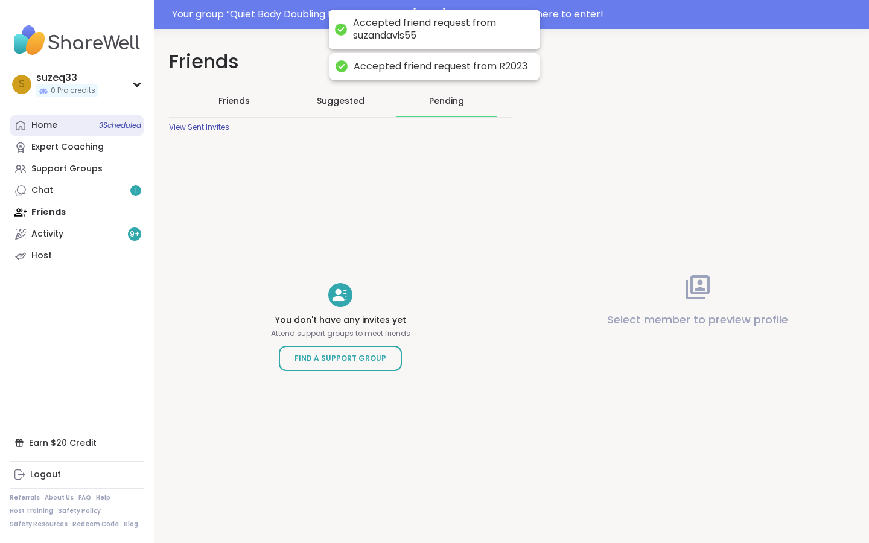
click at [52, 124] on div "Home 3 Scheduled" at bounding box center [44, 126] width 26 height 12
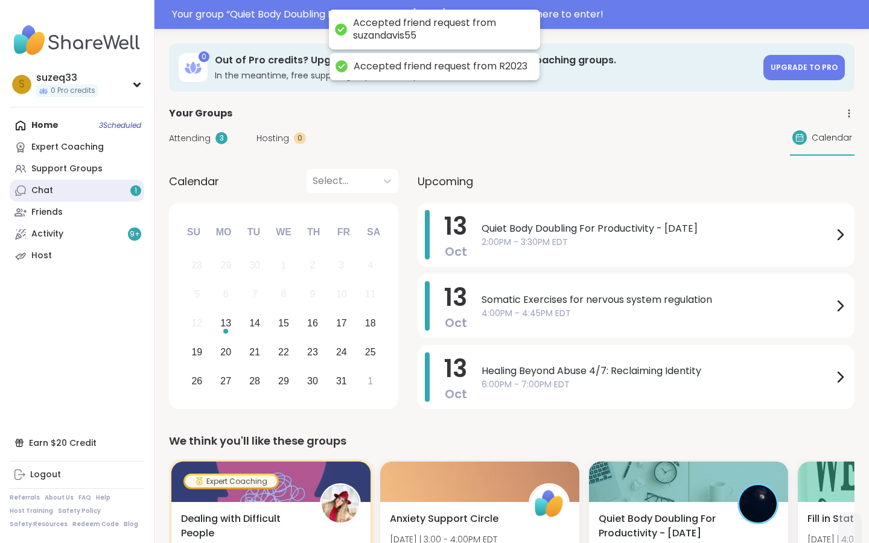
click at [49, 190] on div "Chat 1" at bounding box center [42, 191] width 22 height 12
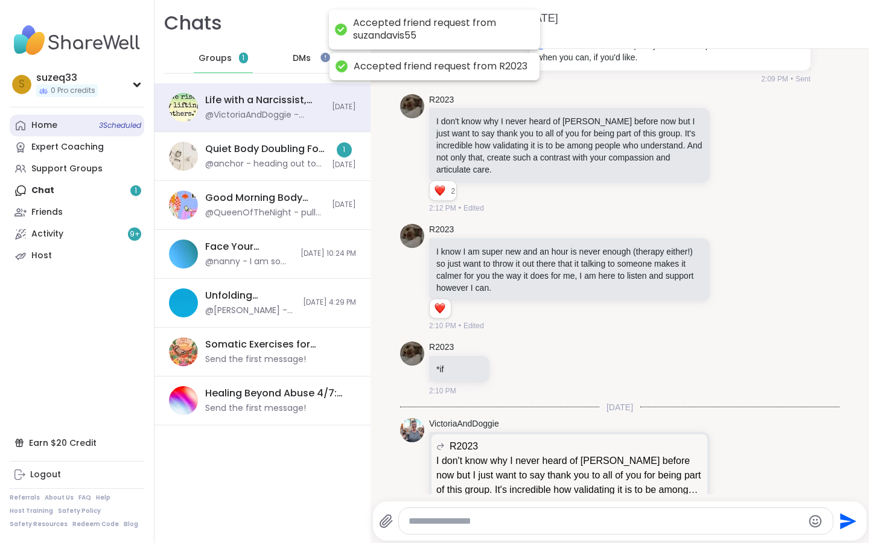
click at [46, 123] on div "Home 3 Scheduled" at bounding box center [44, 126] width 26 height 12
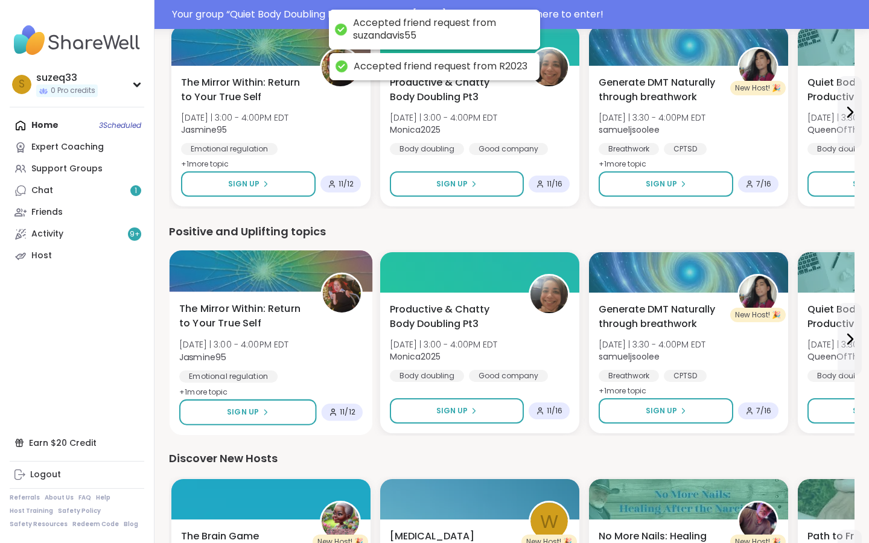
scroll to position [1119, 0]
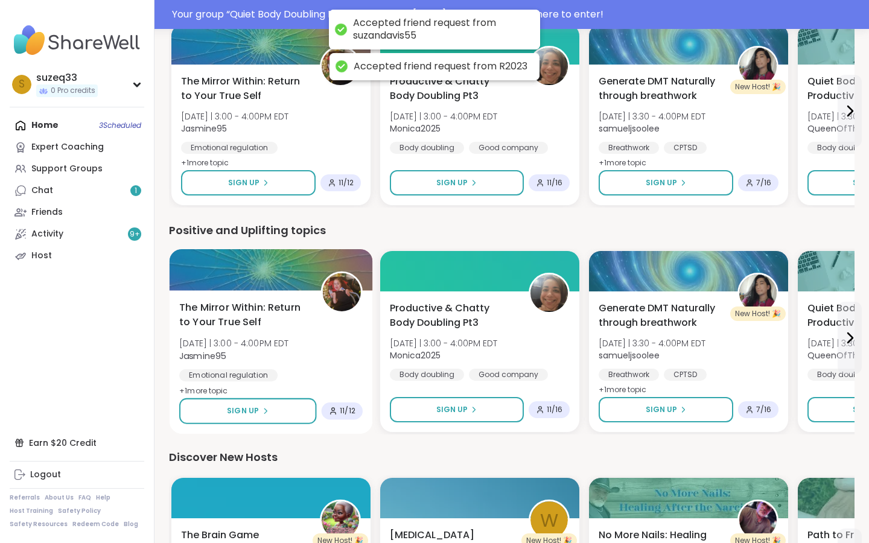
click at [275, 315] on span "The Mirror Within: Return to Your True Self" at bounding box center [243, 316] width 128 height 30
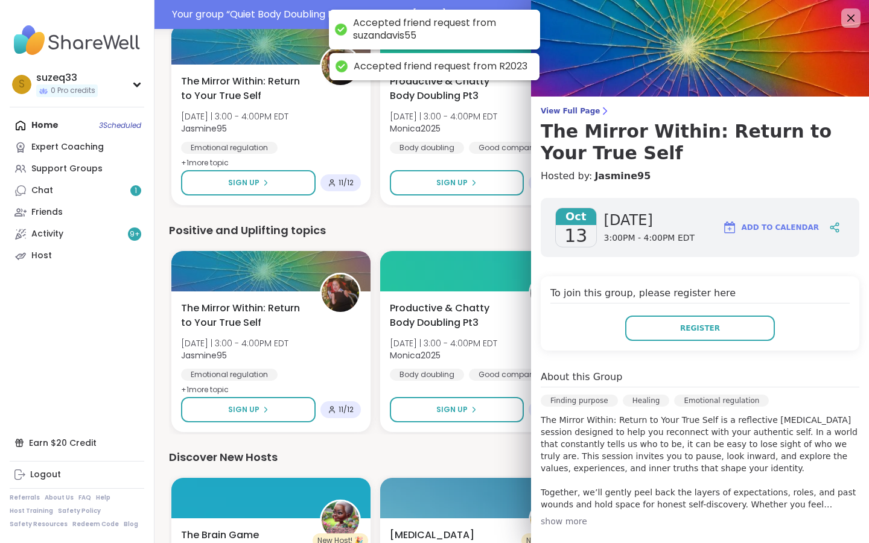
scroll to position [3, 0]
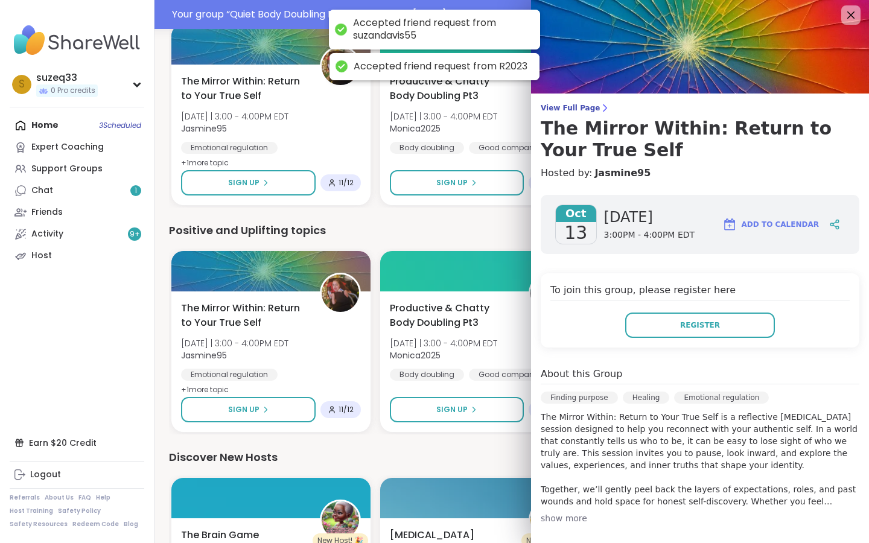
click at [563, 518] on div "show more" at bounding box center [700, 519] width 319 height 12
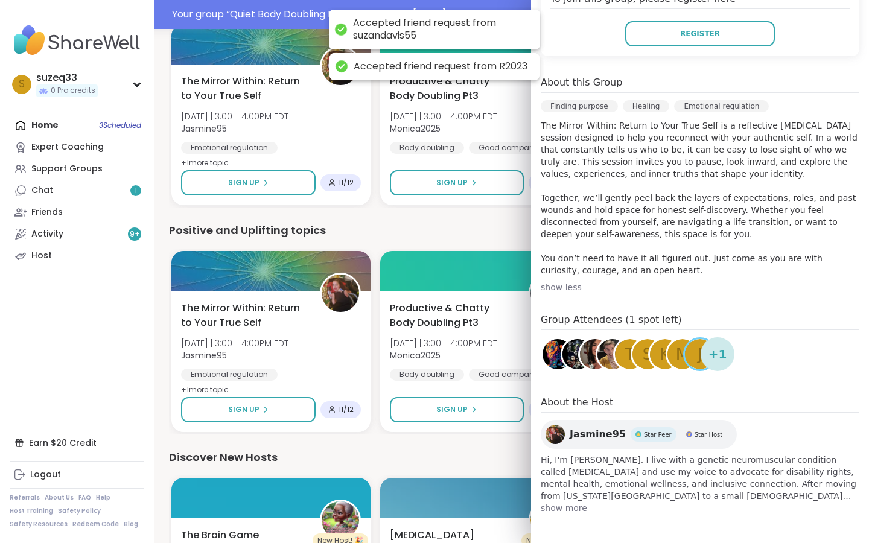
scroll to position [295, 0]
click at [573, 505] on span "show more" at bounding box center [700, 508] width 319 height 12
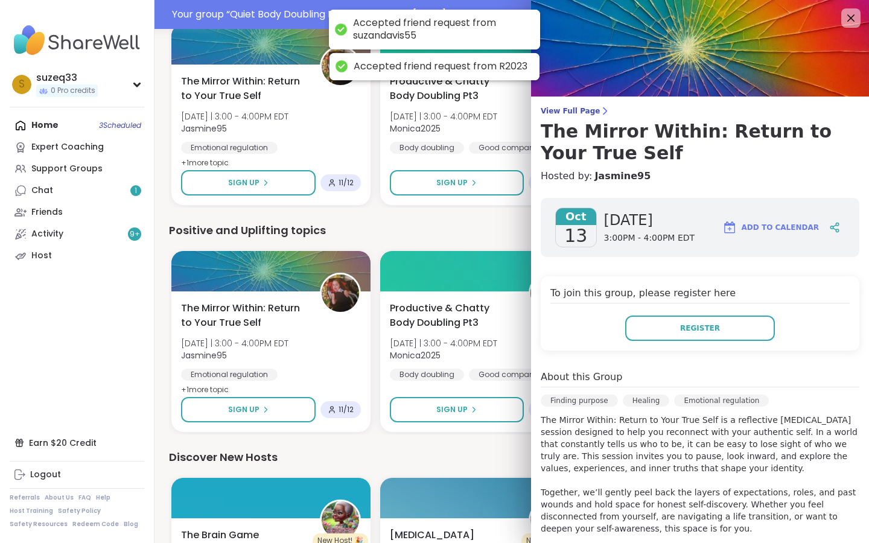
scroll to position [0, 0]
click at [852, 19] on icon at bounding box center [852, 18] width 8 height 8
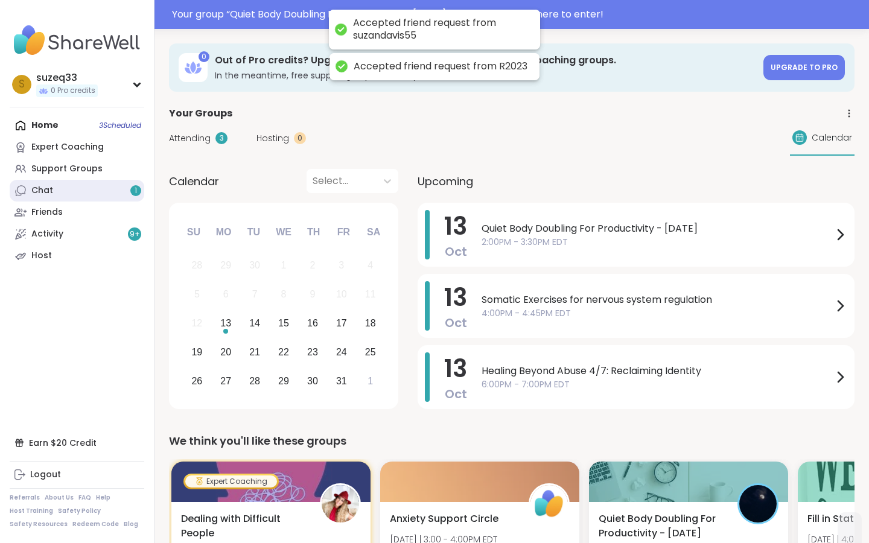
click at [45, 189] on div "Chat 1" at bounding box center [42, 191] width 22 height 12
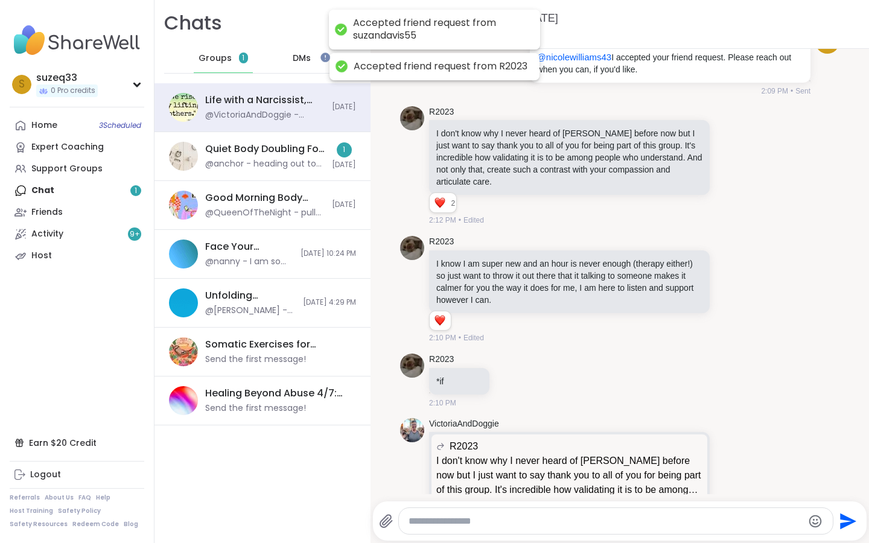
click at [304, 56] on span "DMs" at bounding box center [302, 59] width 18 height 12
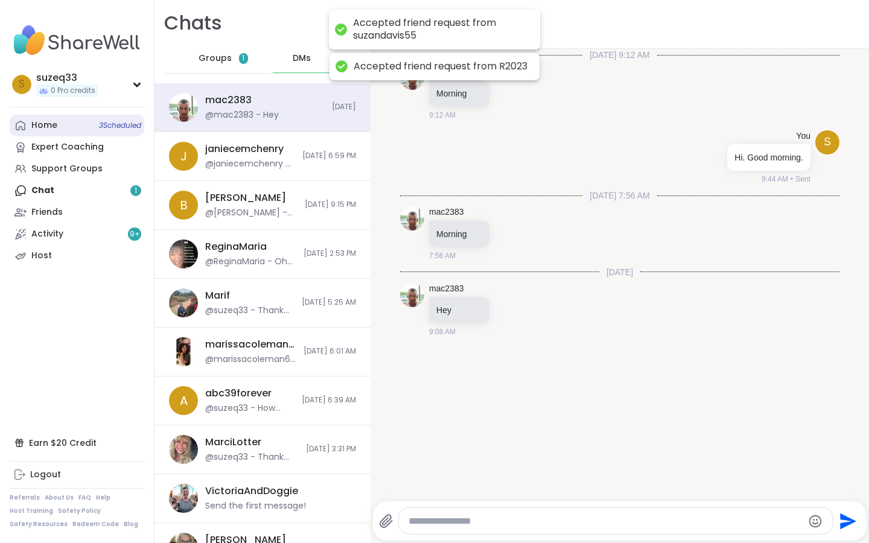
click at [44, 125] on div "Home 3 Scheduled" at bounding box center [44, 126] width 26 height 12
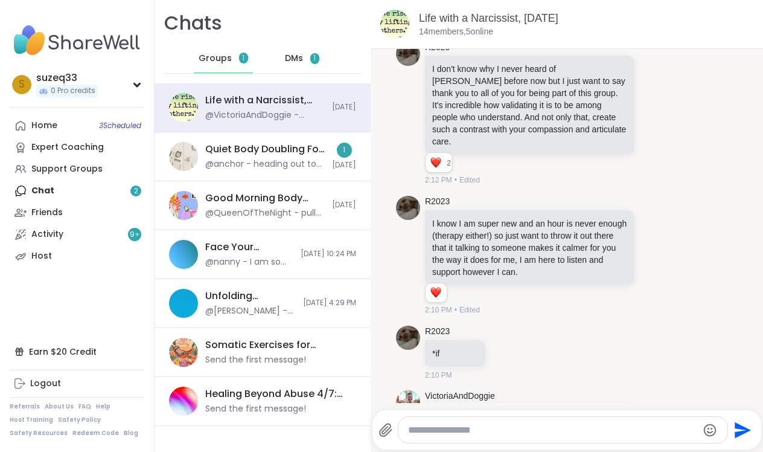
scroll to position [5942, 0]
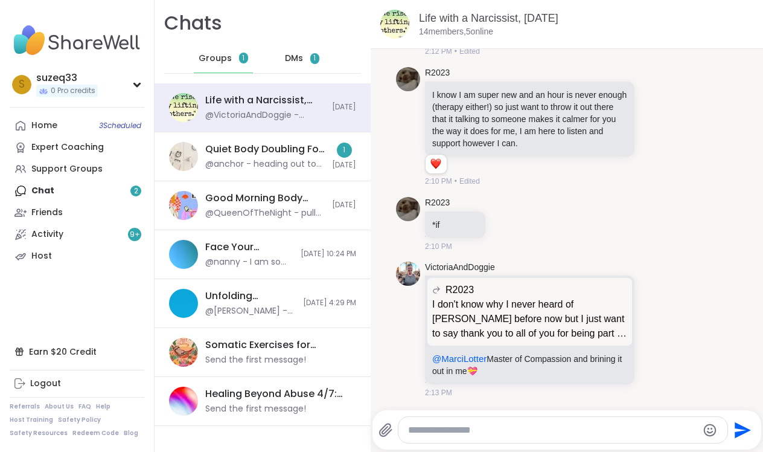
click at [307, 59] on div "DMs 1" at bounding box center [302, 58] width 59 height 29
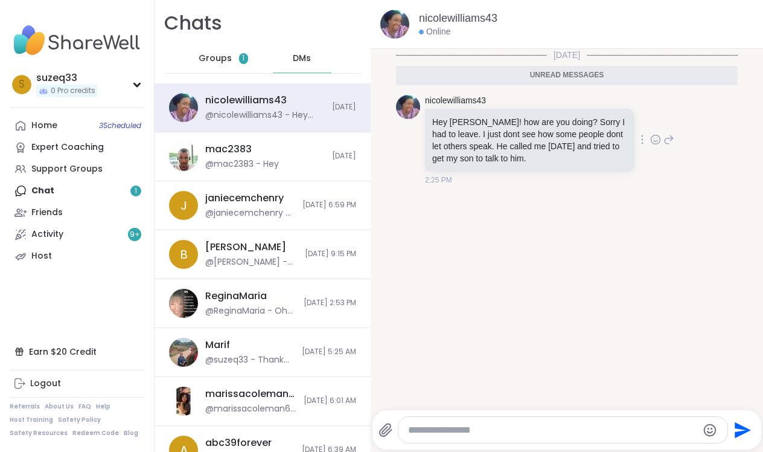
click at [671, 138] on icon at bounding box center [669, 139] width 8 height 8
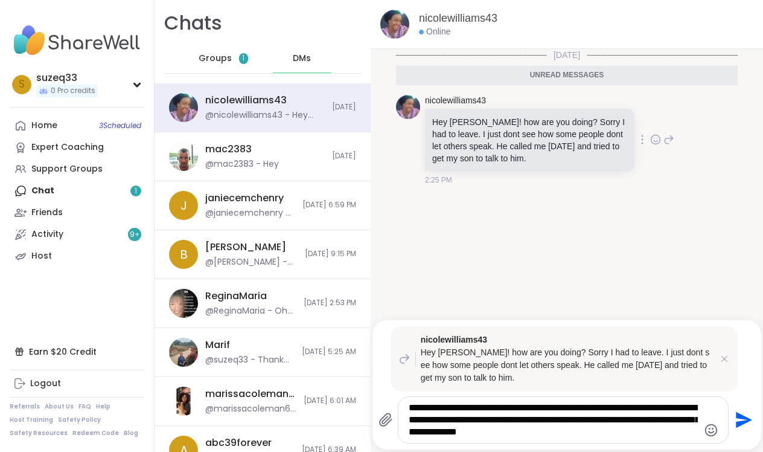
type textarea "**********"
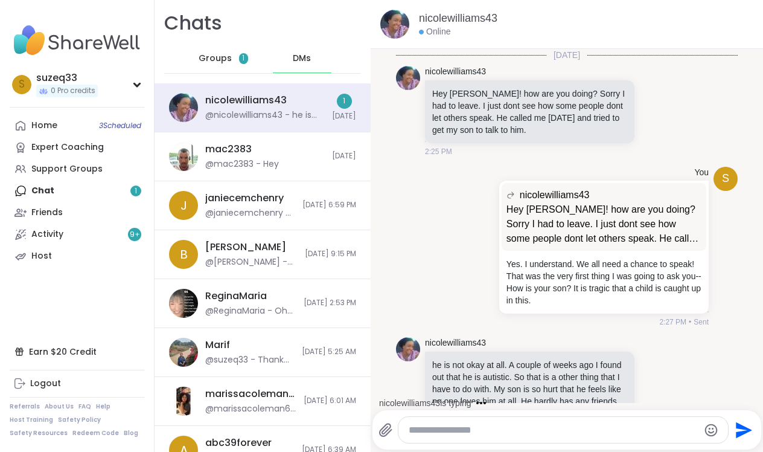
scroll to position [41, 0]
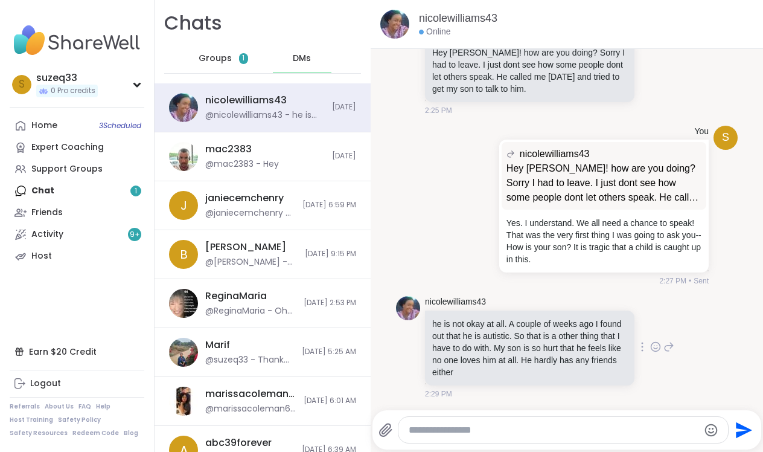
click at [669, 346] on icon at bounding box center [668, 346] width 11 height 14
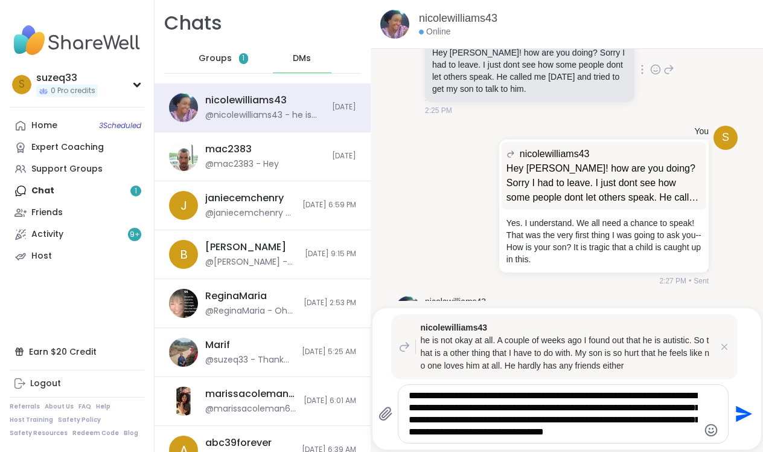
scroll to position [0, 0]
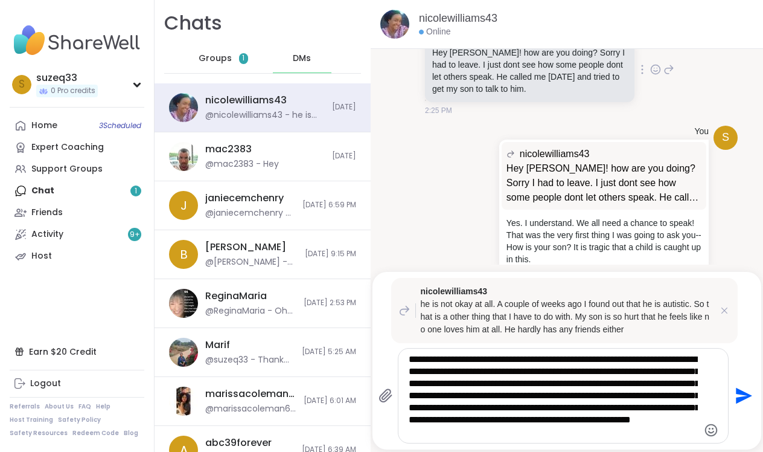
type textarea "**********"
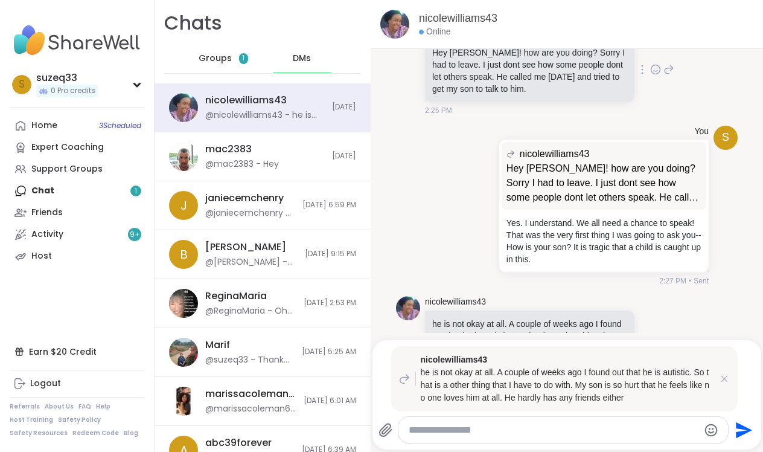
scroll to position [272, 0]
